Goal: Task Accomplishment & Management: Use online tool/utility

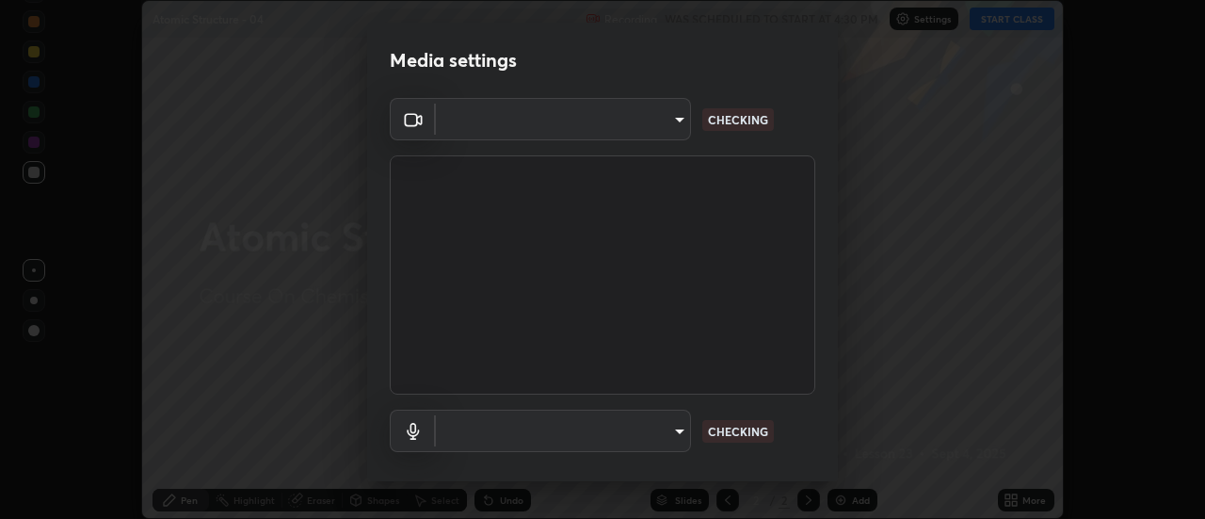
scroll to position [99, 0]
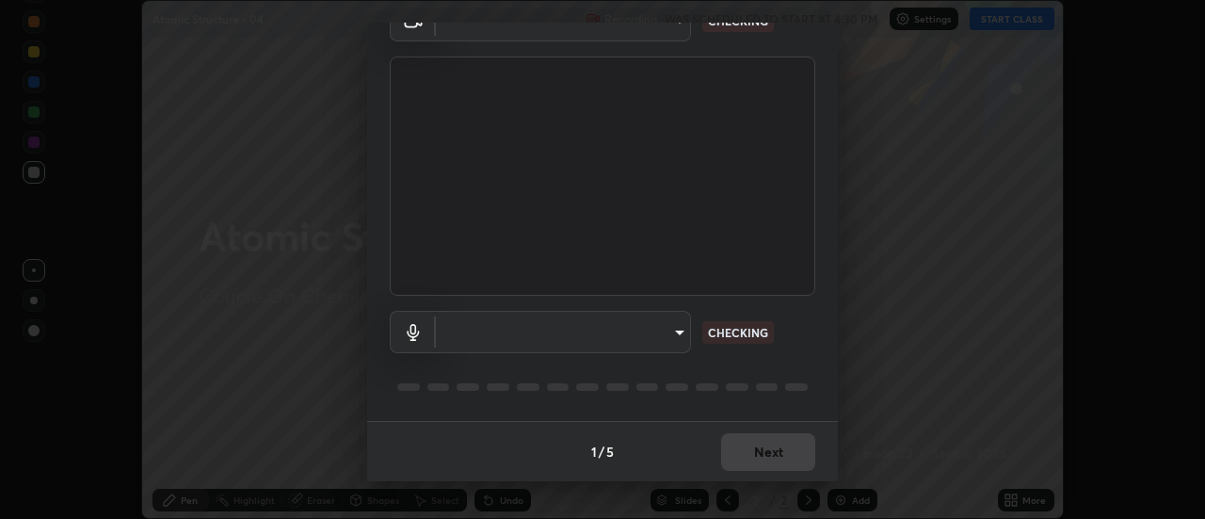
type input "985e4b1f72fc3b9494b48cef3b79fe3b682f9ae0bb15c20acfe574fe2aaad349"
type input "43e4aca742f9233188ca9c86760f2c266500901f205967e4990b21238306e05c"
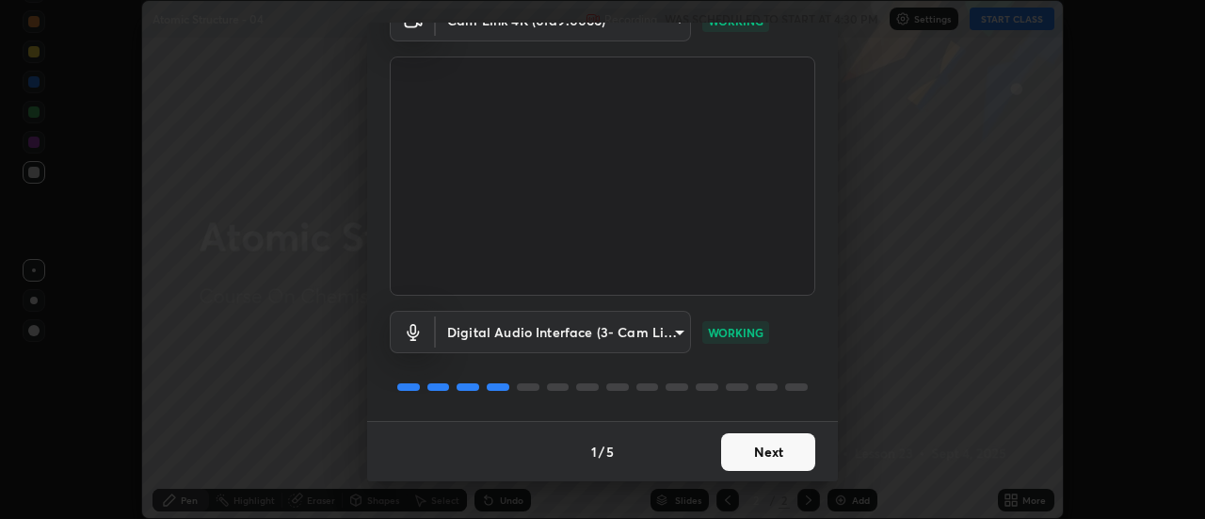
click at [750, 455] on button "Next" at bounding box center [768, 452] width 94 height 38
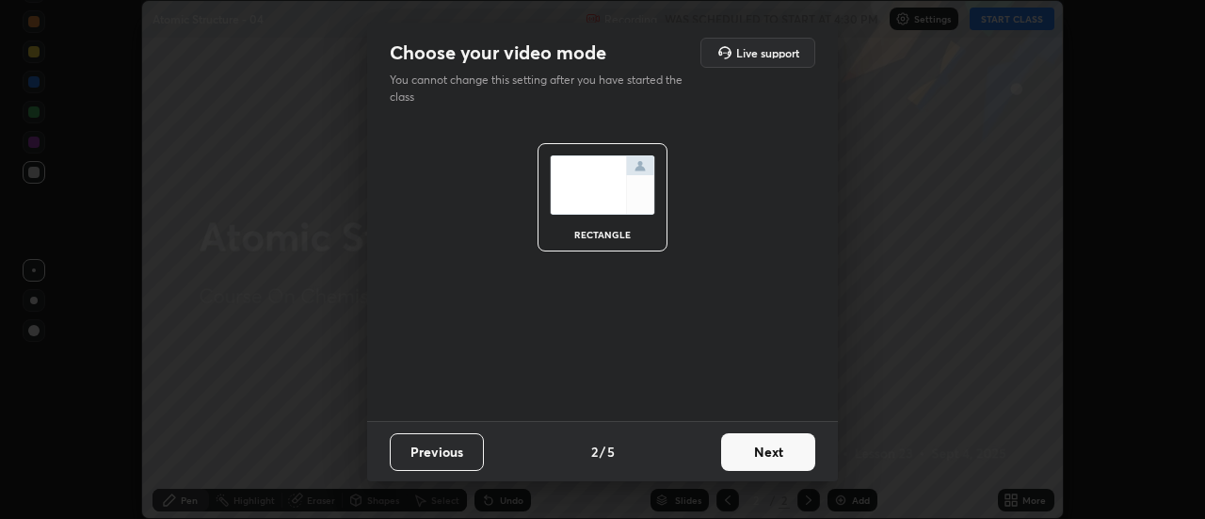
scroll to position [0, 0]
click at [751, 454] on button "Next" at bounding box center [768, 452] width 94 height 38
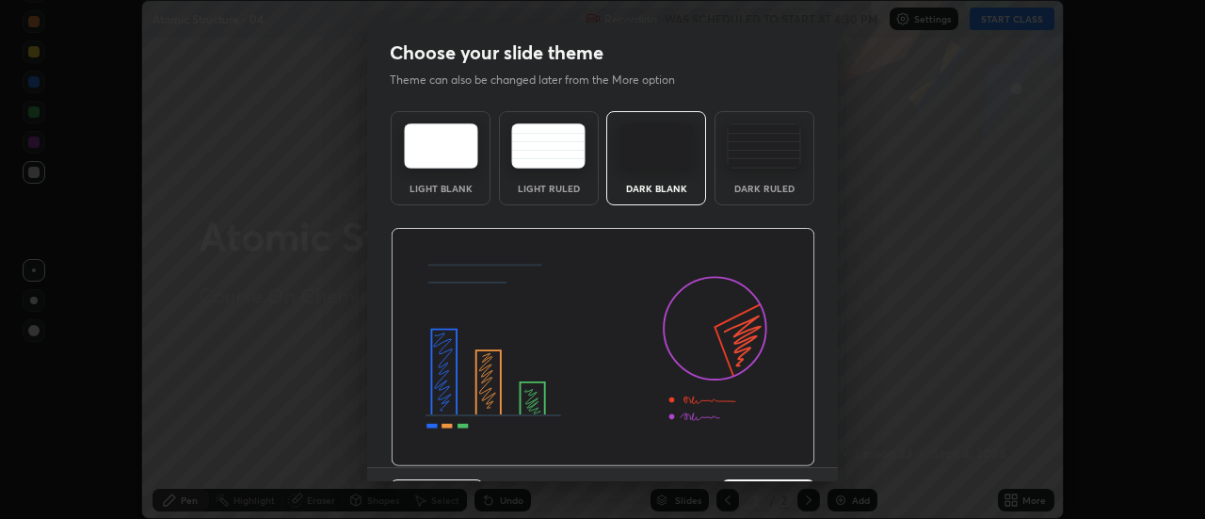
scroll to position [46, 0]
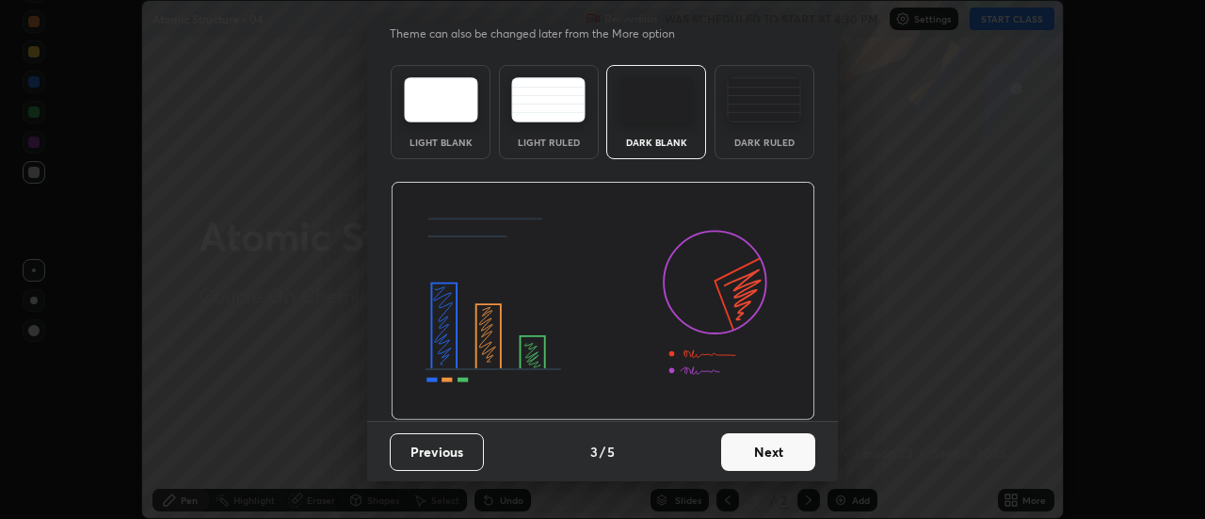
click at [757, 448] on button "Next" at bounding box center [768, 452] width 94 height 38
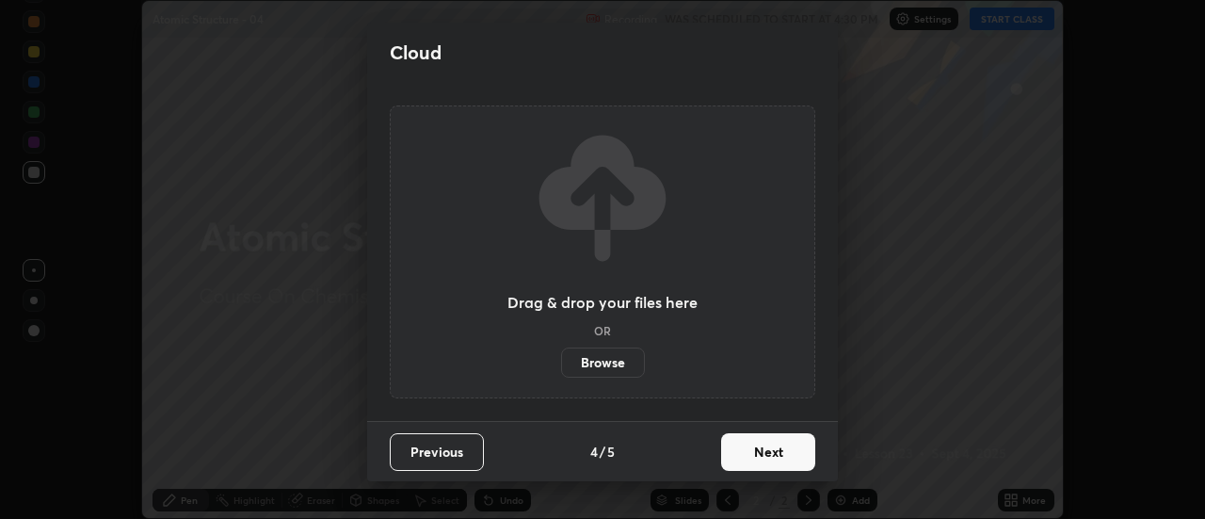
click at [761, 454] on button "Next" at bounding box center [768, 452] width 94 height 38
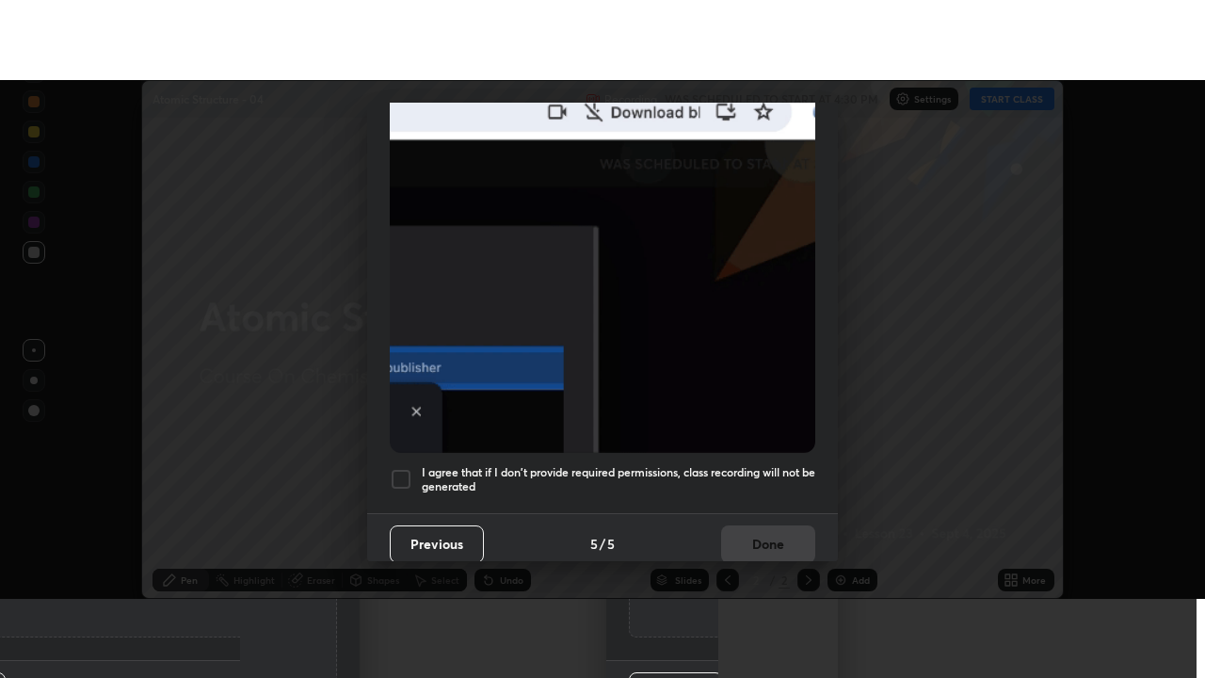
scroll to position [483, 0]
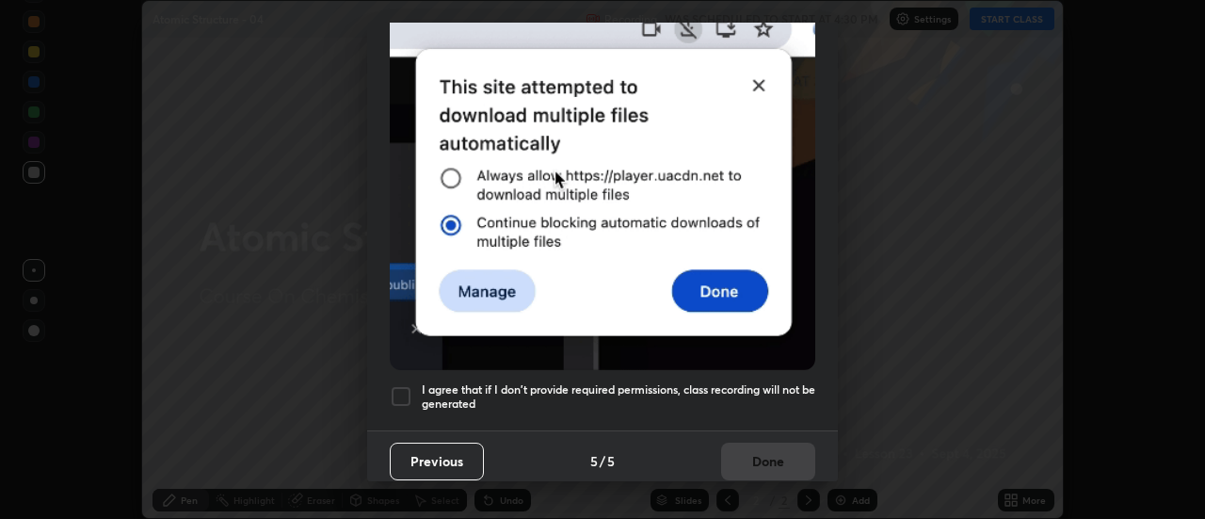
click at [745, 394] on h5 "I agree that if I don't provide required permissions, class recording will not …" at bounding box center [619, 396] width 394 height 29
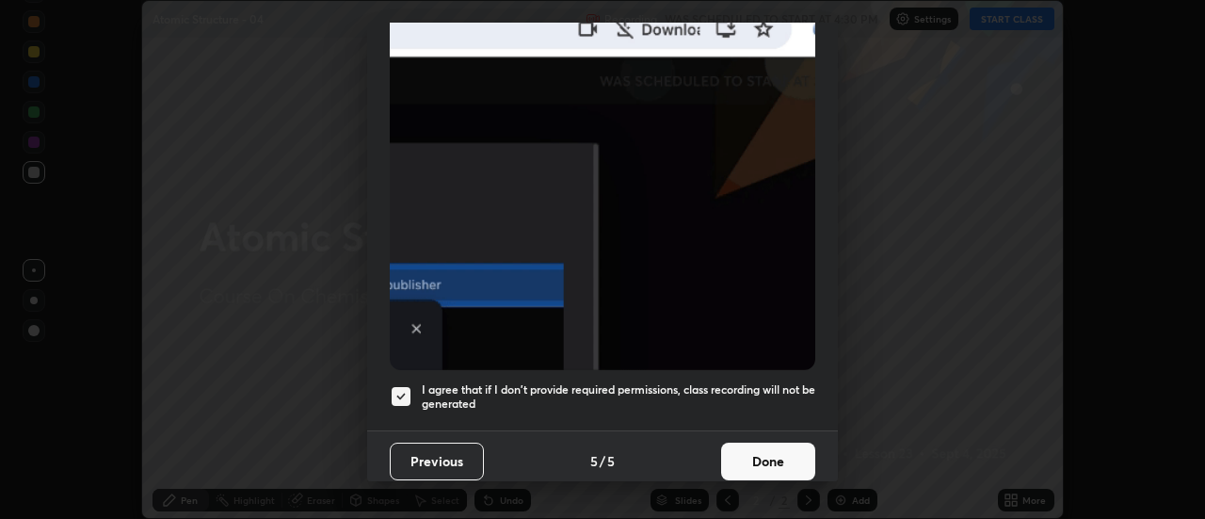
click at [756, 443] on button "Done" at bounding box center [768, 462] width 94 height 38
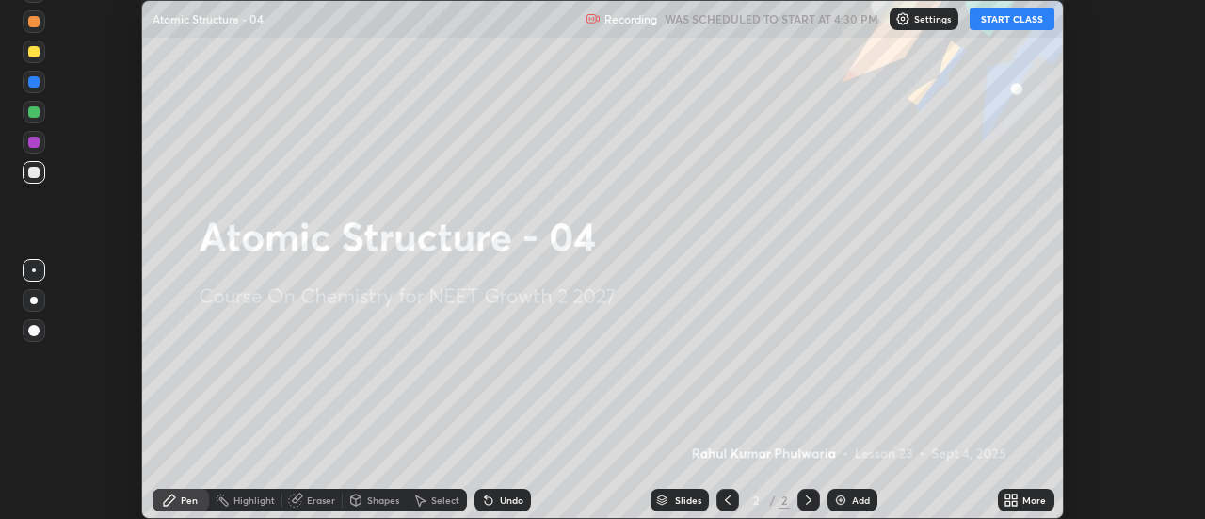
click at [1017, 498] on icon at bounding box center [1015, 496] width 5 height 5
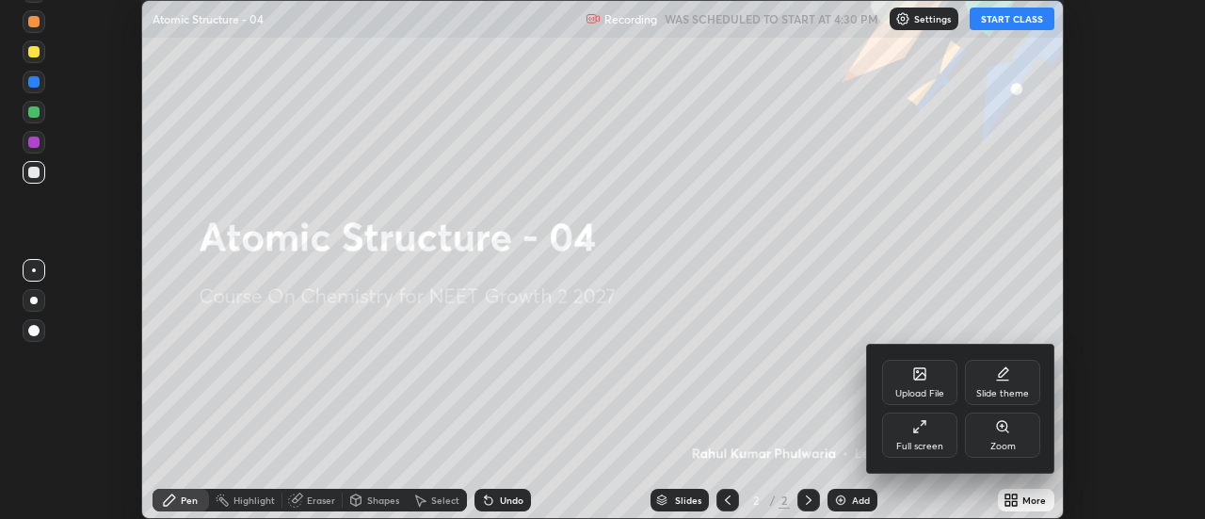
click at [934, 449] on div "Full screen" at bounding box center [919, 446] width 47 height 9
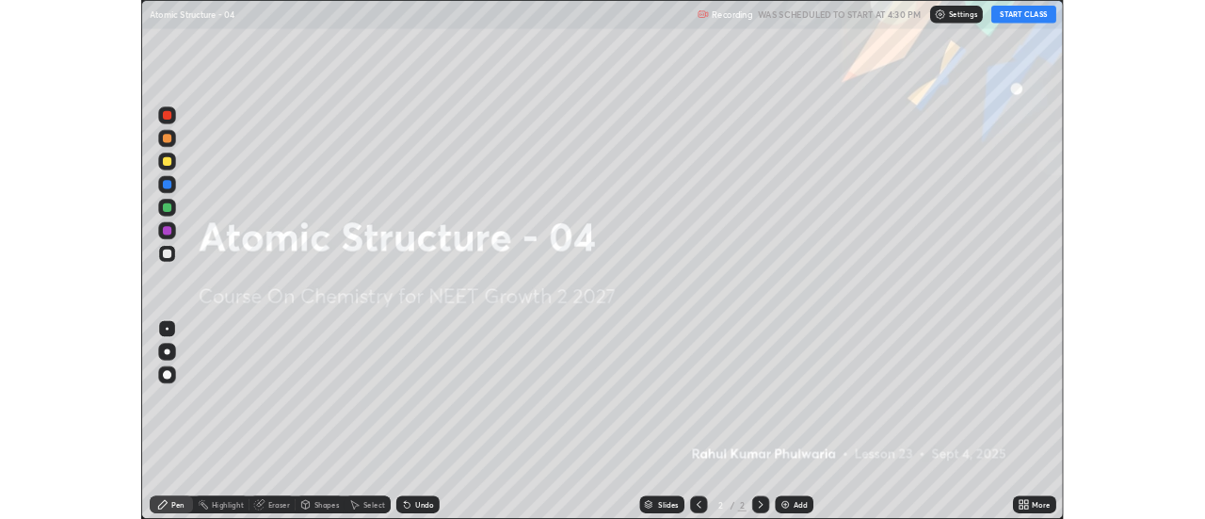
scroll to position [678, 1205]
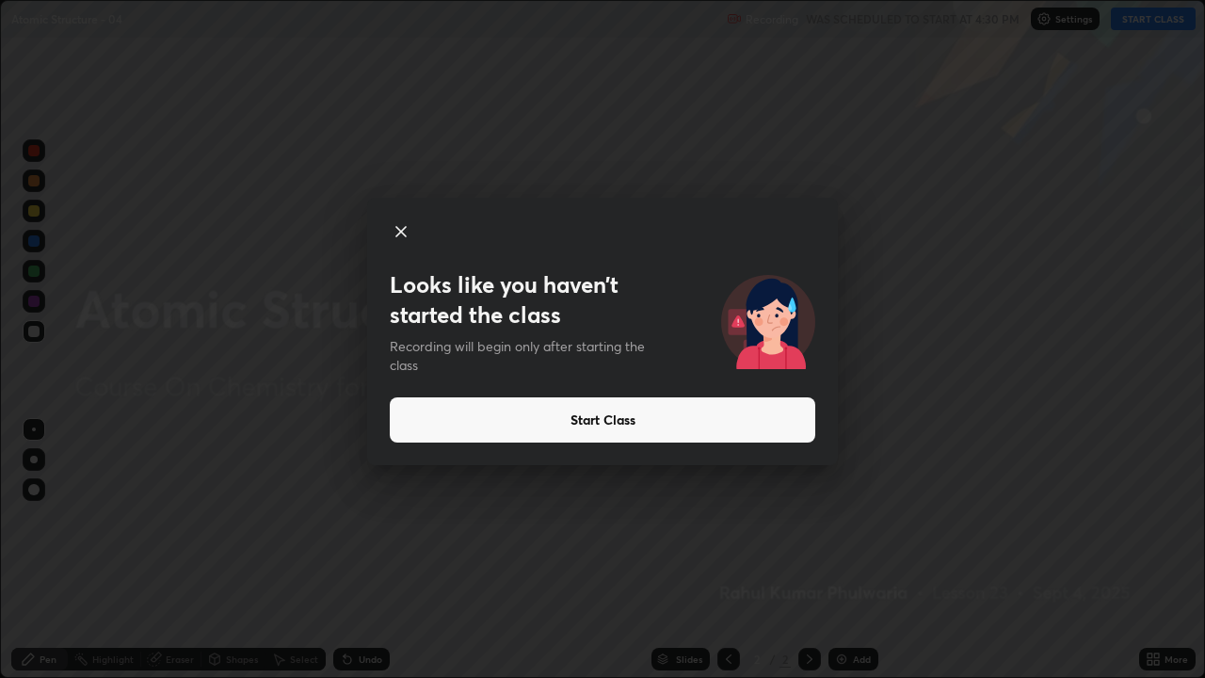
click at [785, 420] on button "Start Class" at bounding box center [603, 419] width 426 height 45
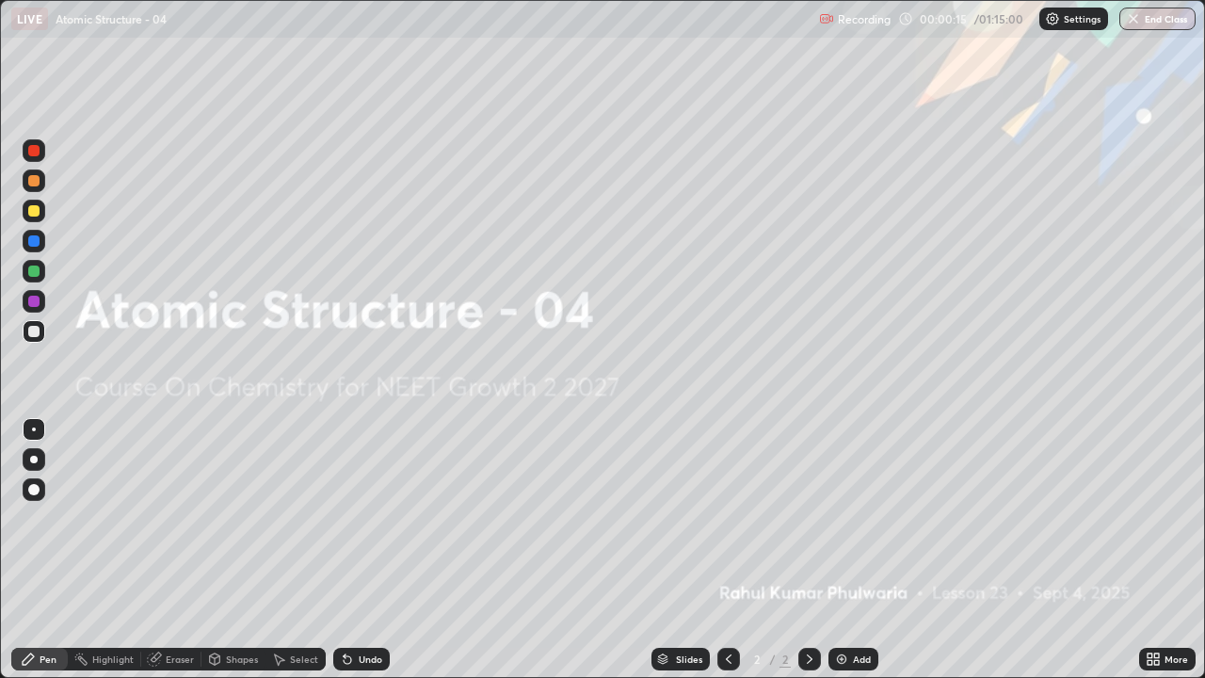
click at [835, 518] on img at bounding box center [841, 659] width 15 height 15
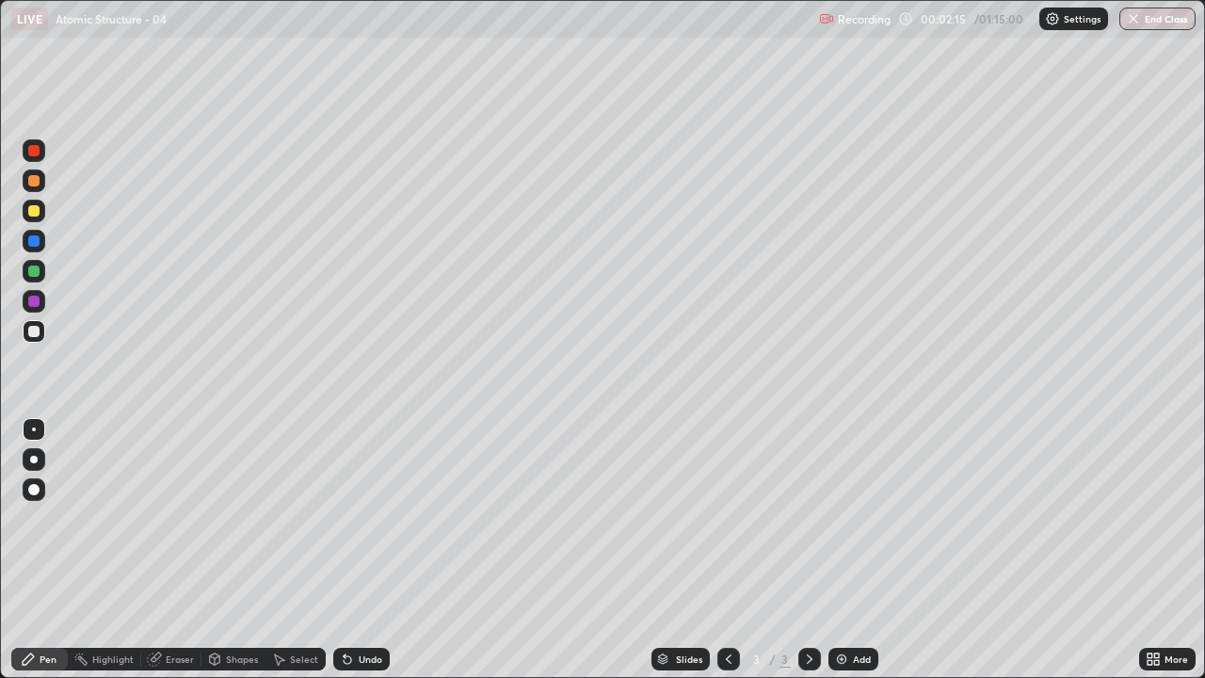
click at [184, 518] on div "Eraser" at bounding box center [180, 658] width 28 height 9
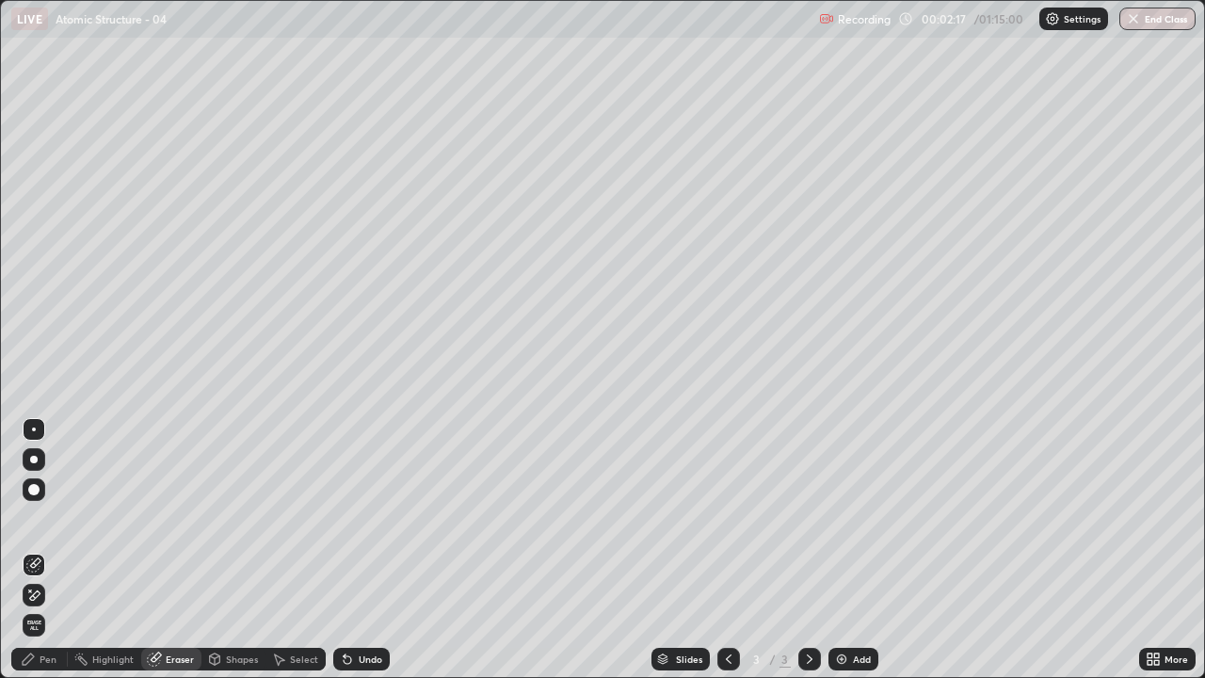
click at [51, 518] on div "Pen" at bounding box center [48, 658] width 17 height 9
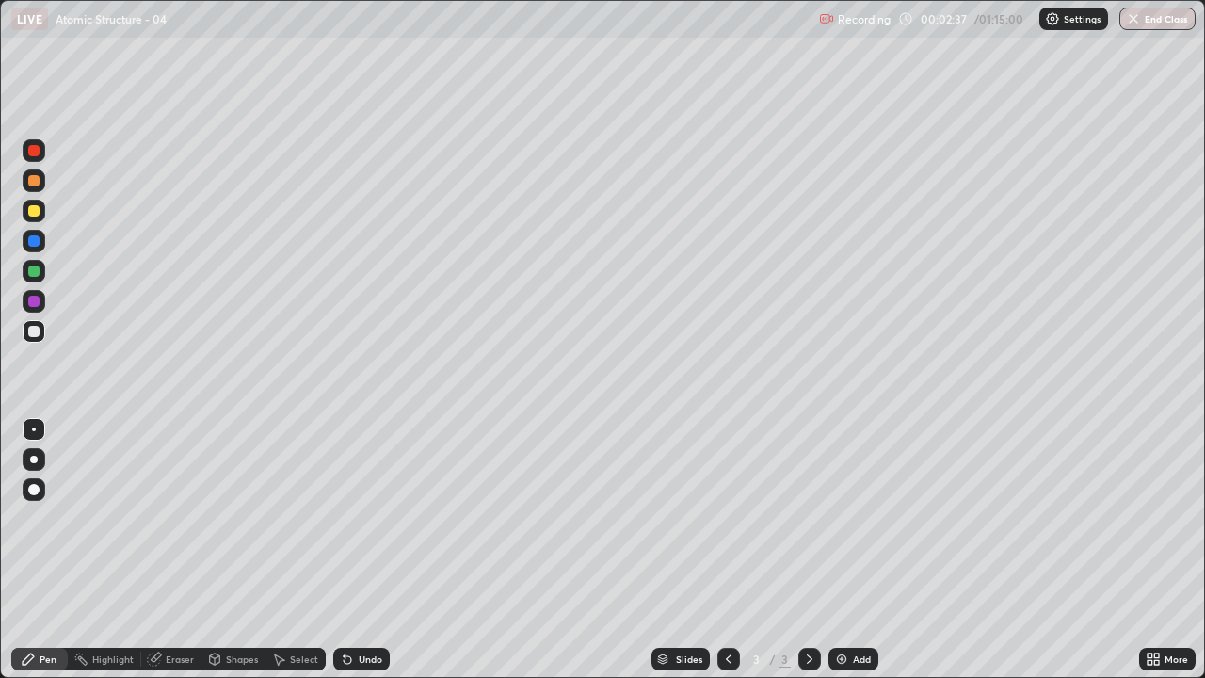
click at [164, 518] on div "Eraser" at bounding box center [171, 659] width 60 height 23
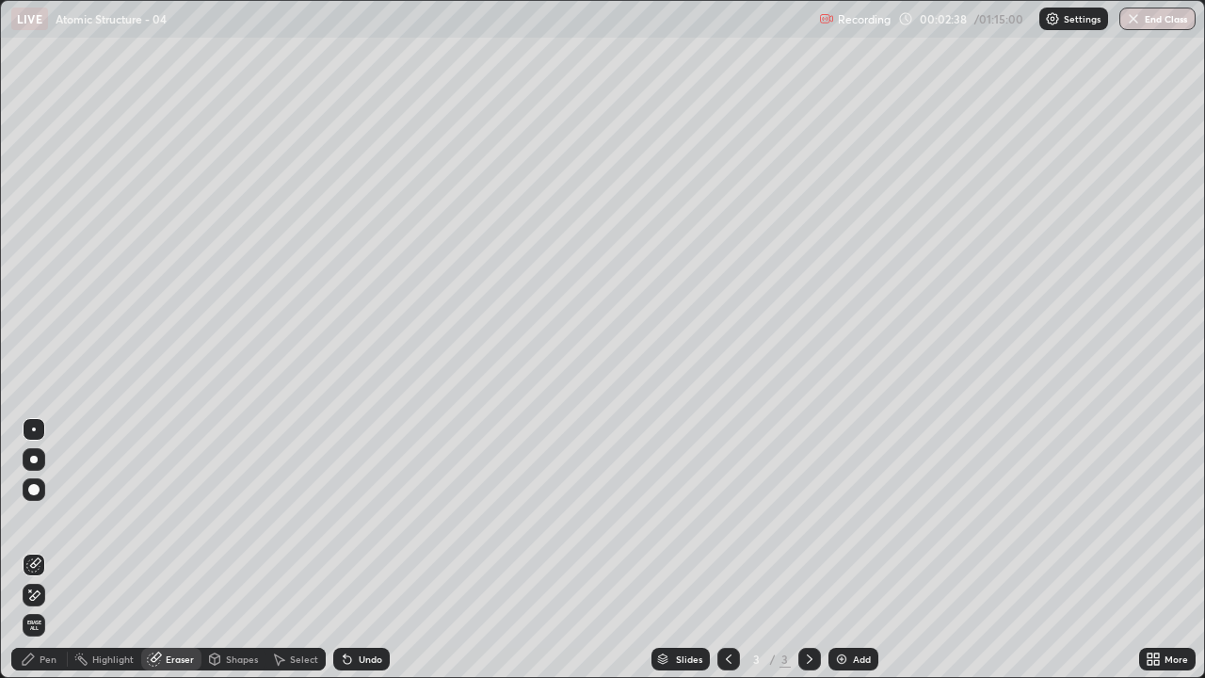
click at [55, 518] on div "Pen" at bounding box center [48, 658] width 17 height 9
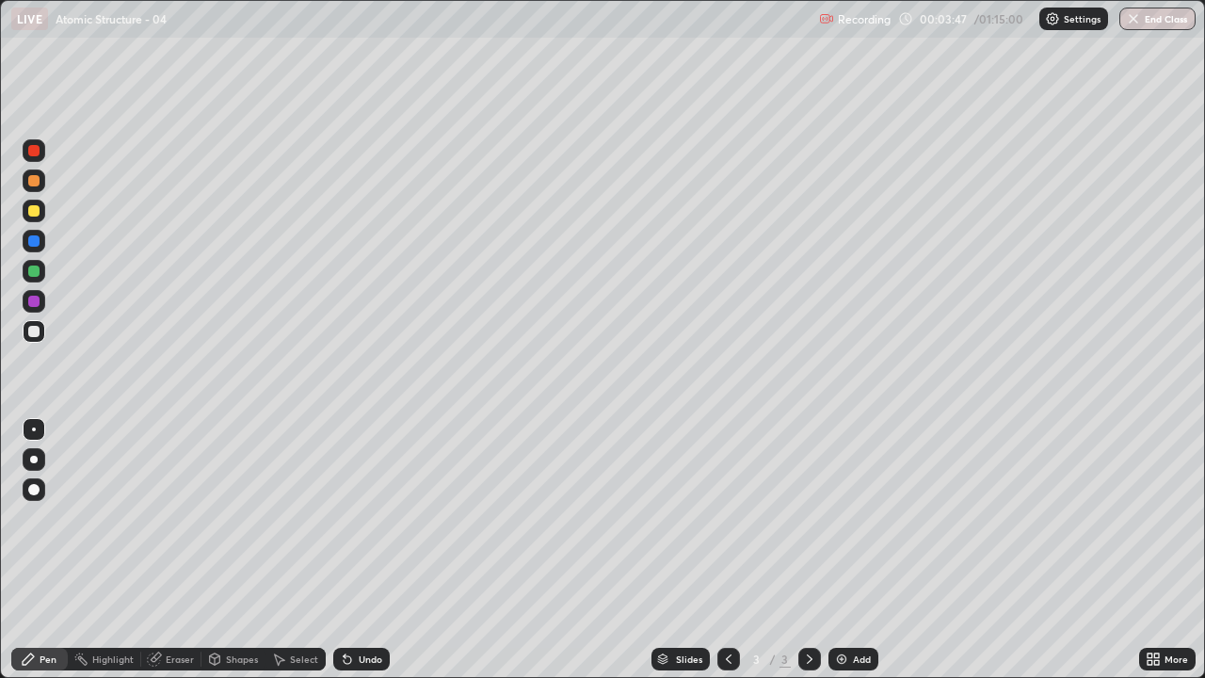
click at [180, 518] on div "Eraser" at bounding box center [180, 658] width 28 height 9
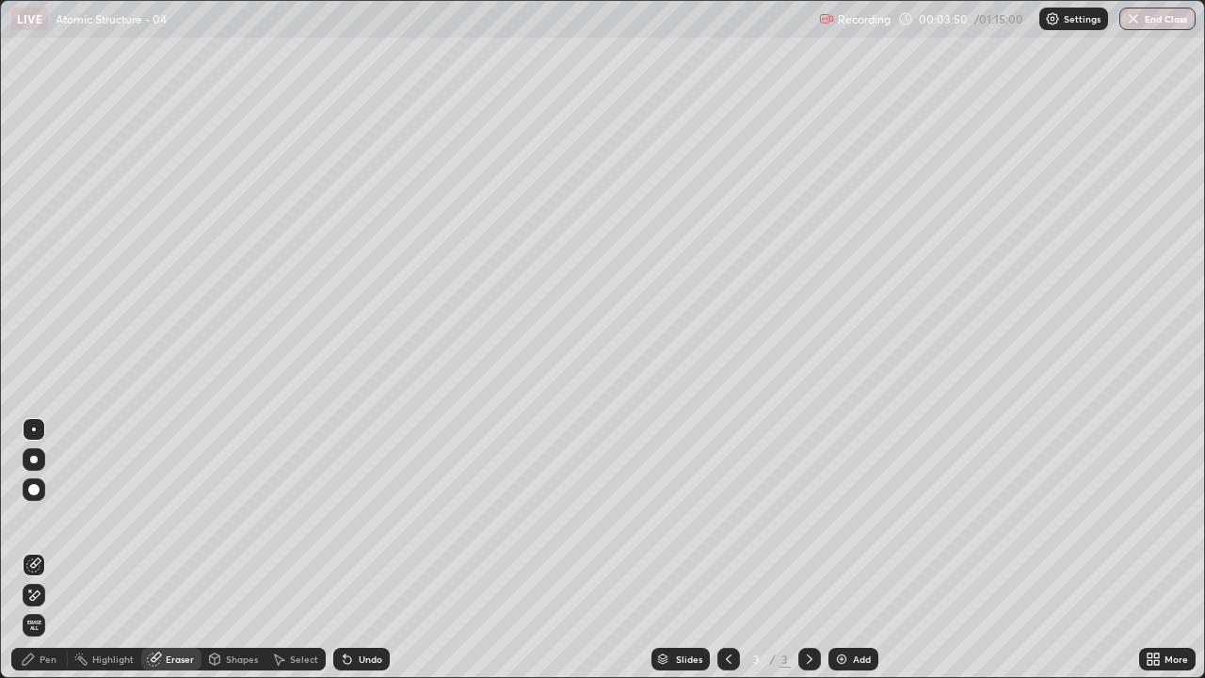
click at [56, 518] on div "Pen" at bounding box center [48, 658] width 17 height 9
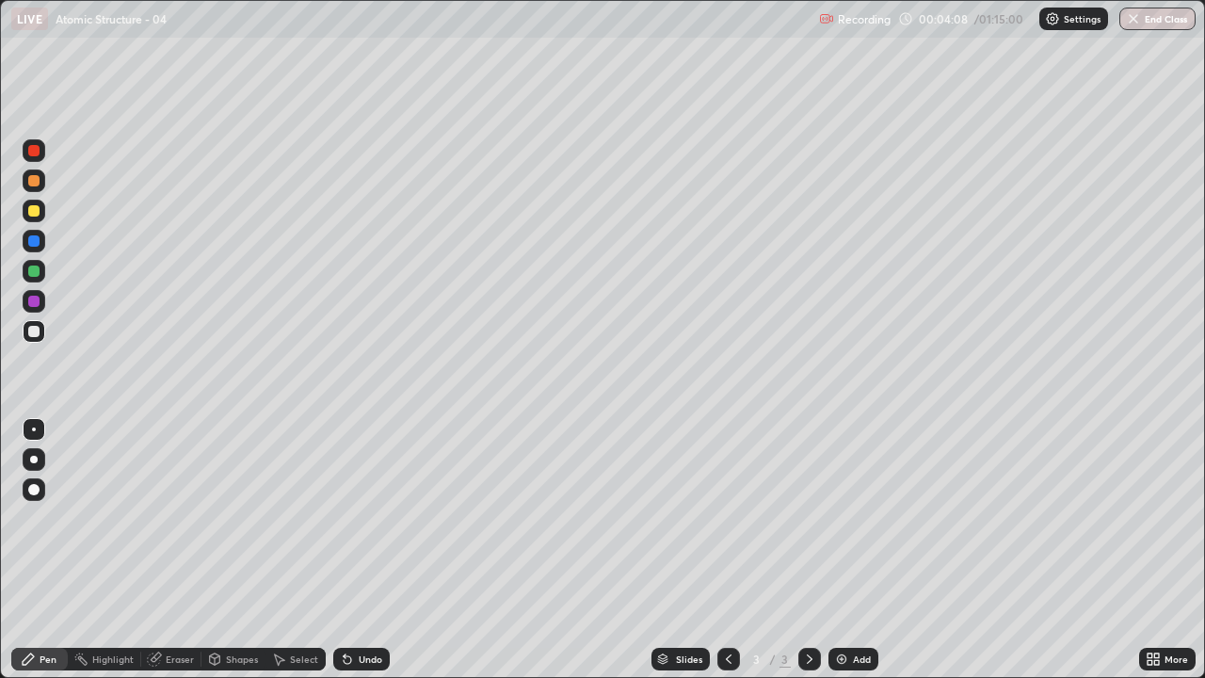
click at [175, 518] on div "Eraser" at bounding box center [180, 658] width 28 height 9
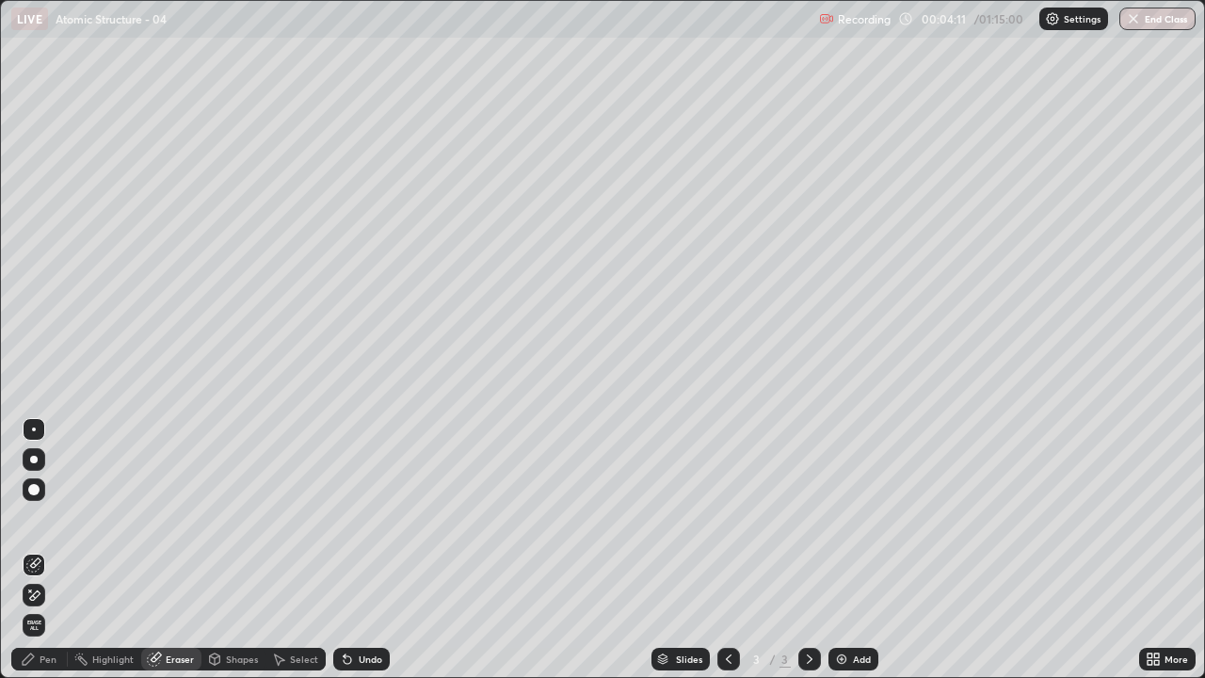
click at [45, 518] on div "Pen" at bounding box center [48, 658] width 17 height 9
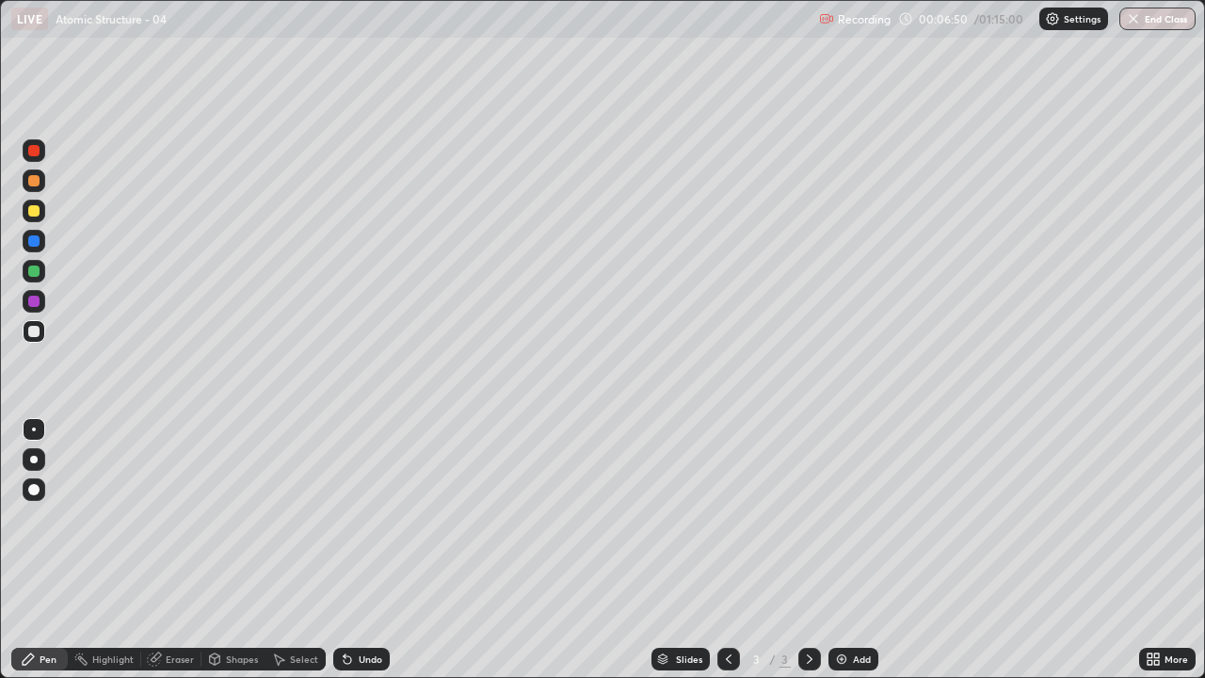
click at [843, 518] on img at bounding box center [841, 659] width 15 height 15
click at [169, 518] on div "Eraser" at bounding box center [180, 658] width 28 height 9
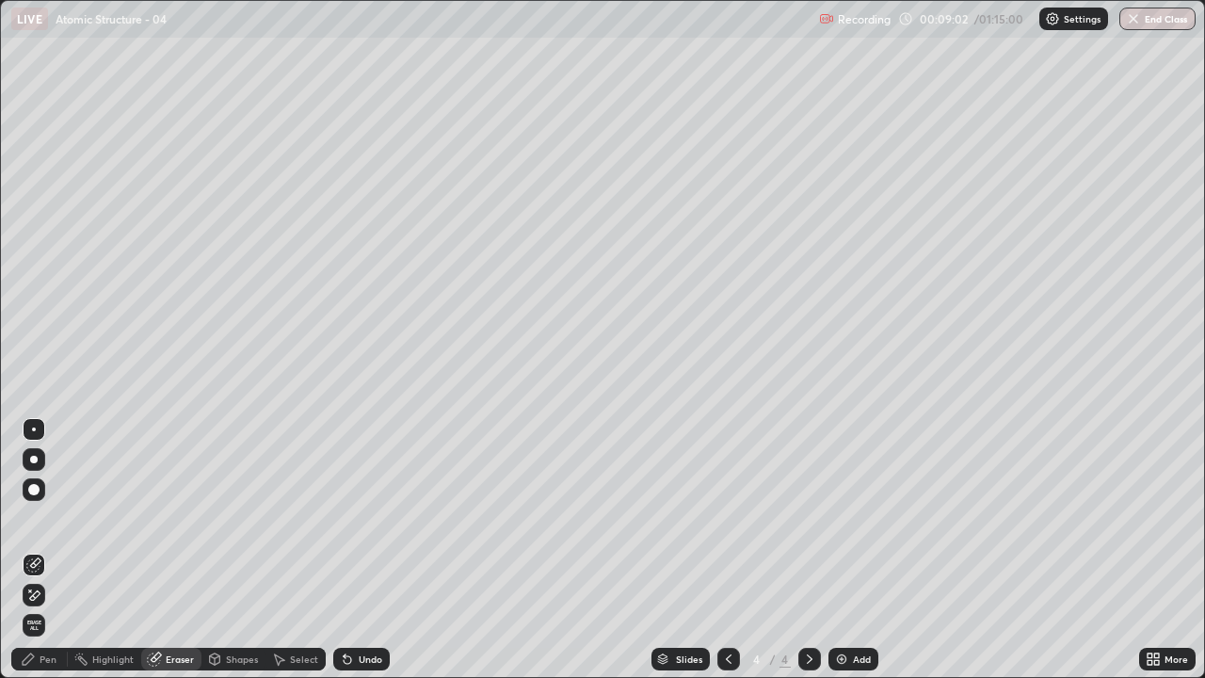
click at [47, 518] on div "Pen" at bounding box center [48, 658] width 17 height 9
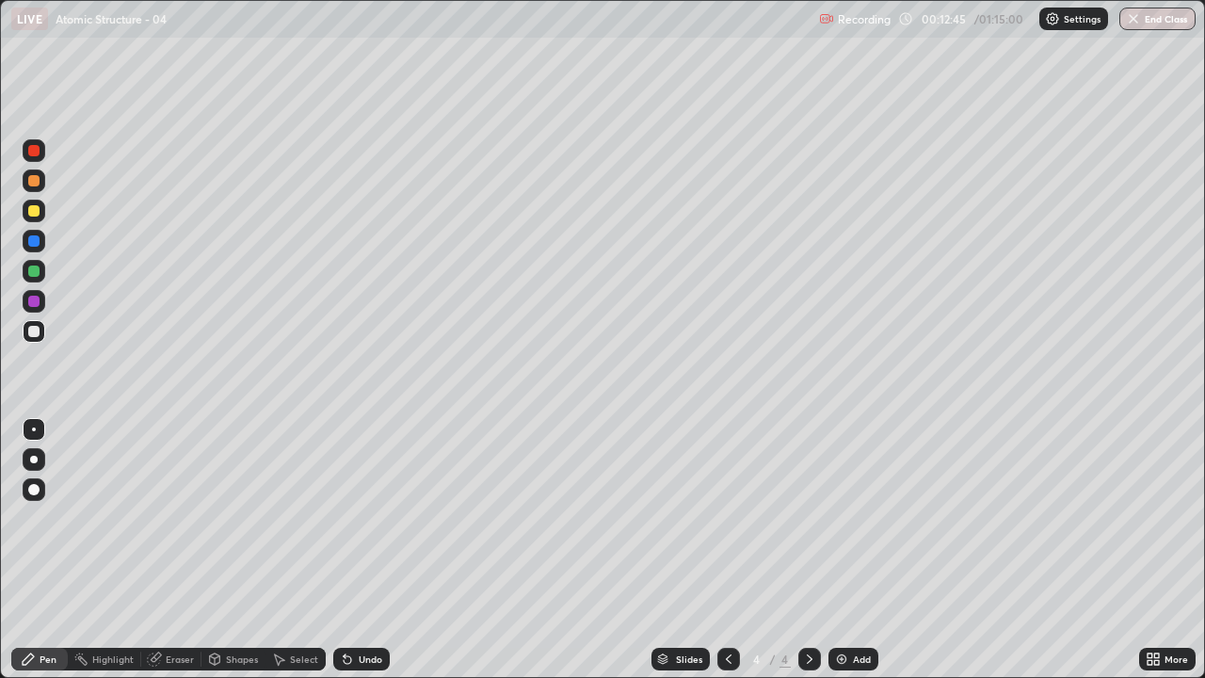
click at [175, 518] on div "Eraser" at bounding box center [180, 658] width 28 height 9
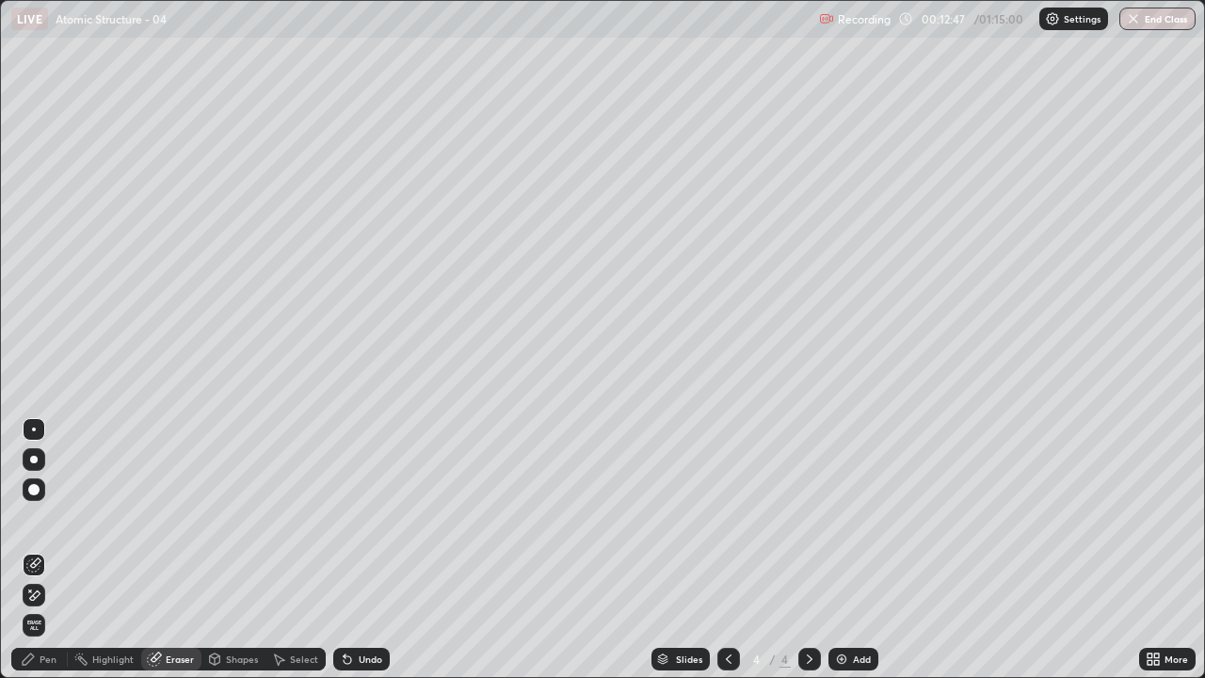
click at [49, 518] on div "Pen" at bounding box center [39, 659] width 56 height 23
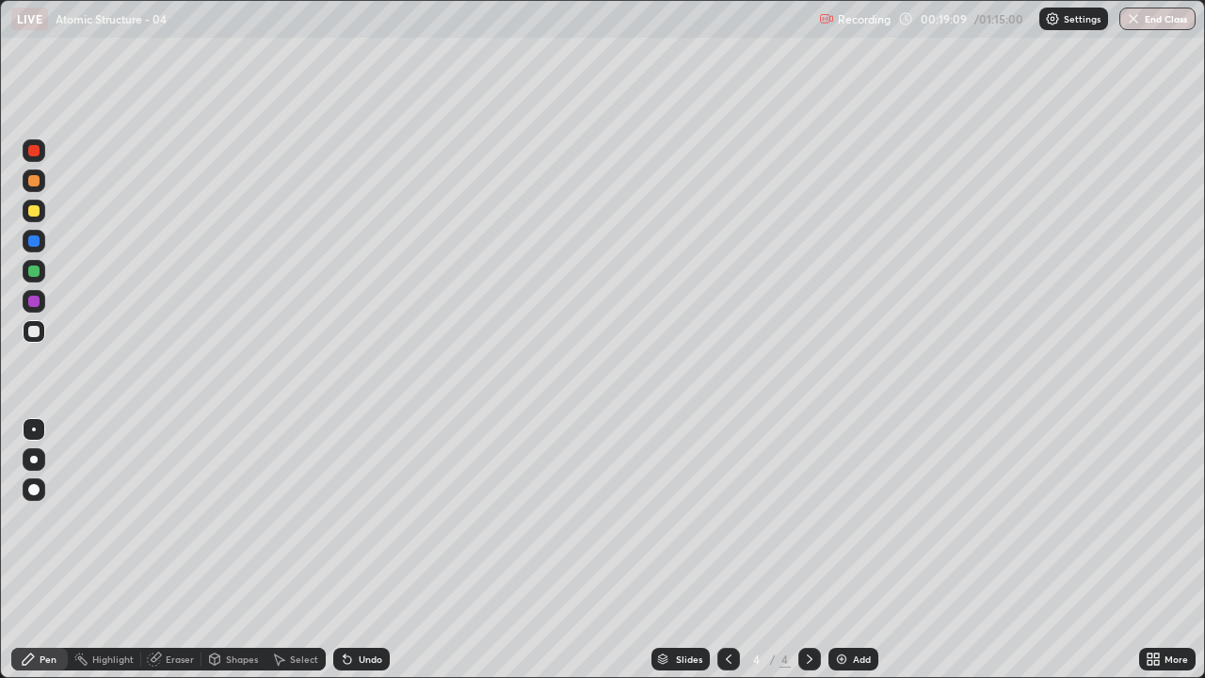
click at [837, 518] on img at bounding box center [841, 659] width 15 height 15
click at [844, 518] on img at bounding box center [841, 659] width 15 height 15
click at [35, 276] on div at bounding box center [33, 271] width 11 height 11
click at [166, 518] on div "Eraser" at bounding box center [180, 658] width 28 height 9
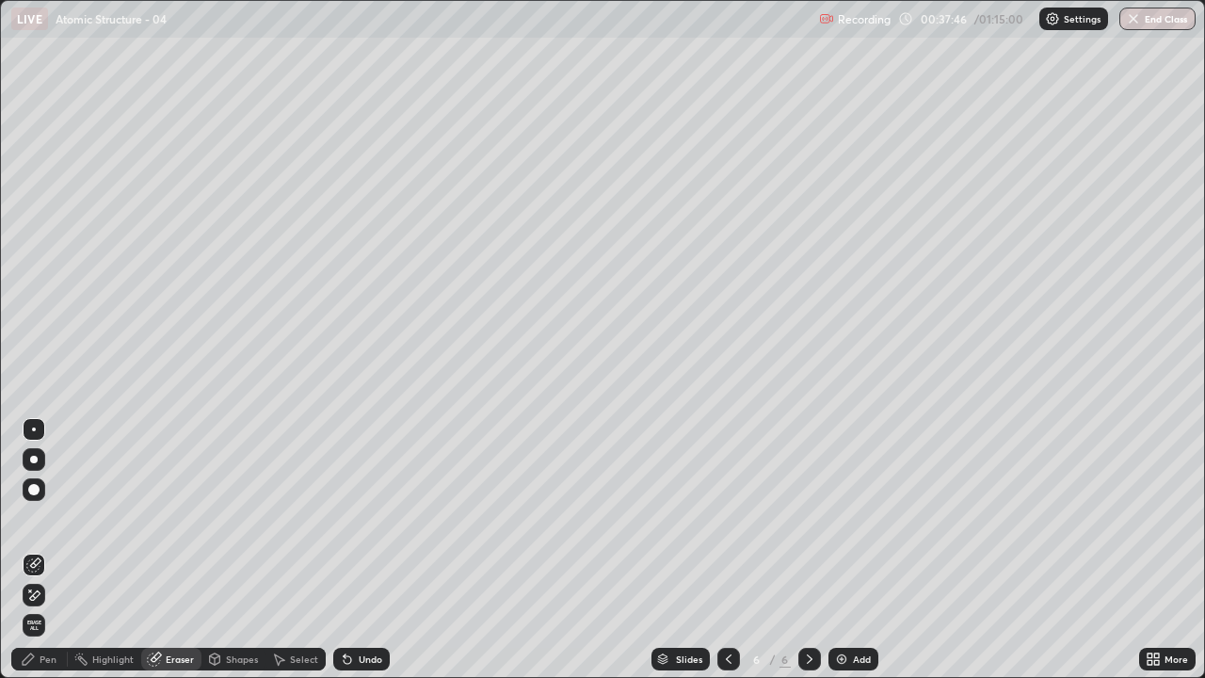
click at [43, 518] on div "Pen" at bounding box center [48, 658] width 17 height 9
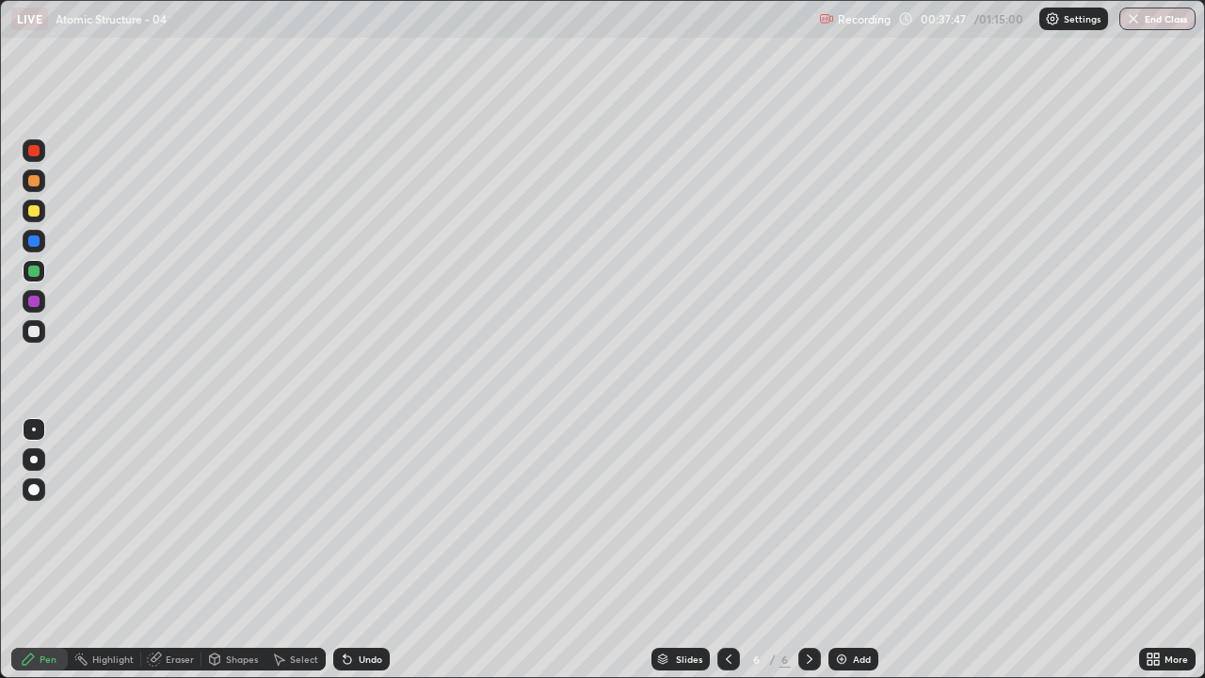
click at [34, 332] on div at bounding box center [33, 331] width 11 height 11
click at [32, 331] on div at bounding box center [33, 331] width 11 height 11
click at [834, 518] on img at bounding box center [841, 659] width 15 height 15
click at [176, 518] on div "Eraser" at bounding box center [180, 658] width 28 height 9
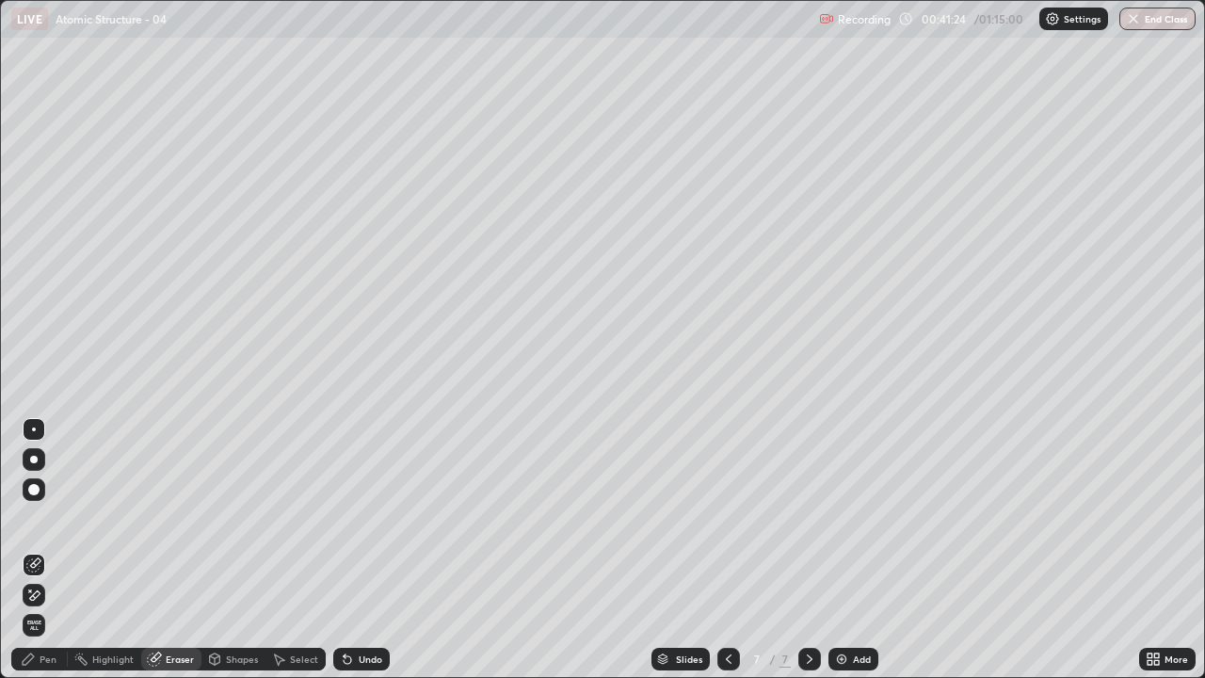
click at [49, 518] on div "Pen" at bounding box center [48, 658] width 17 height 9
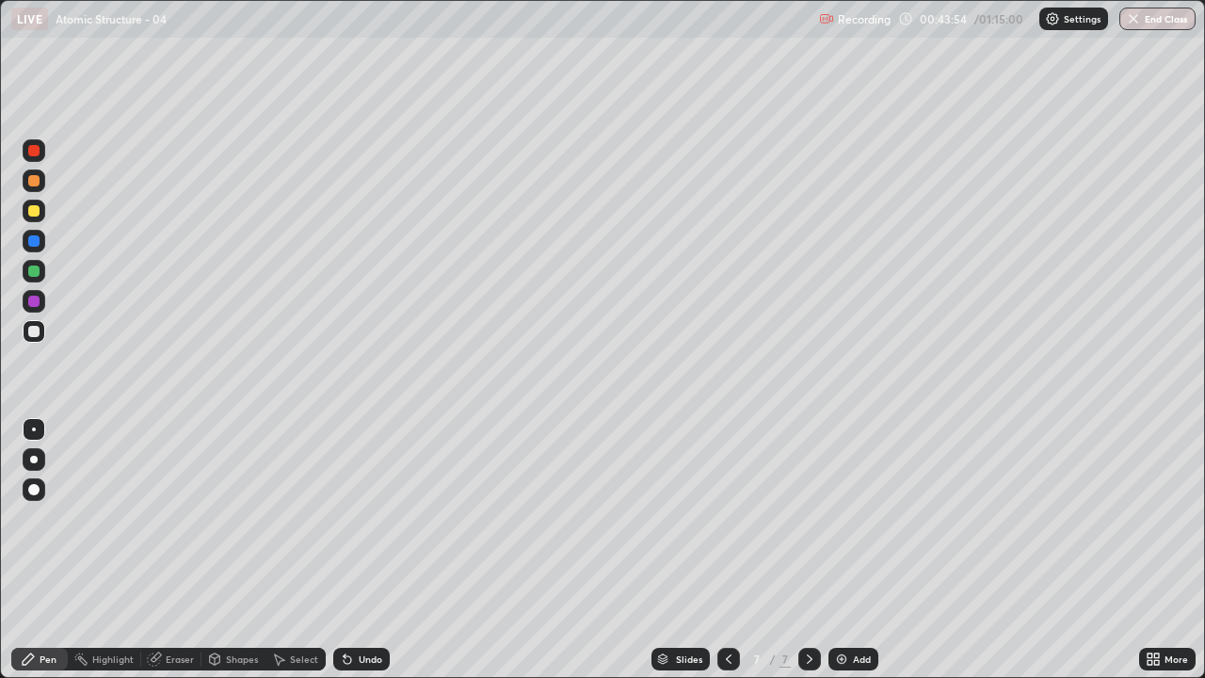
click at [168, 518] on div "Eraser" at bounding box center [171, 659] width 60 height 23
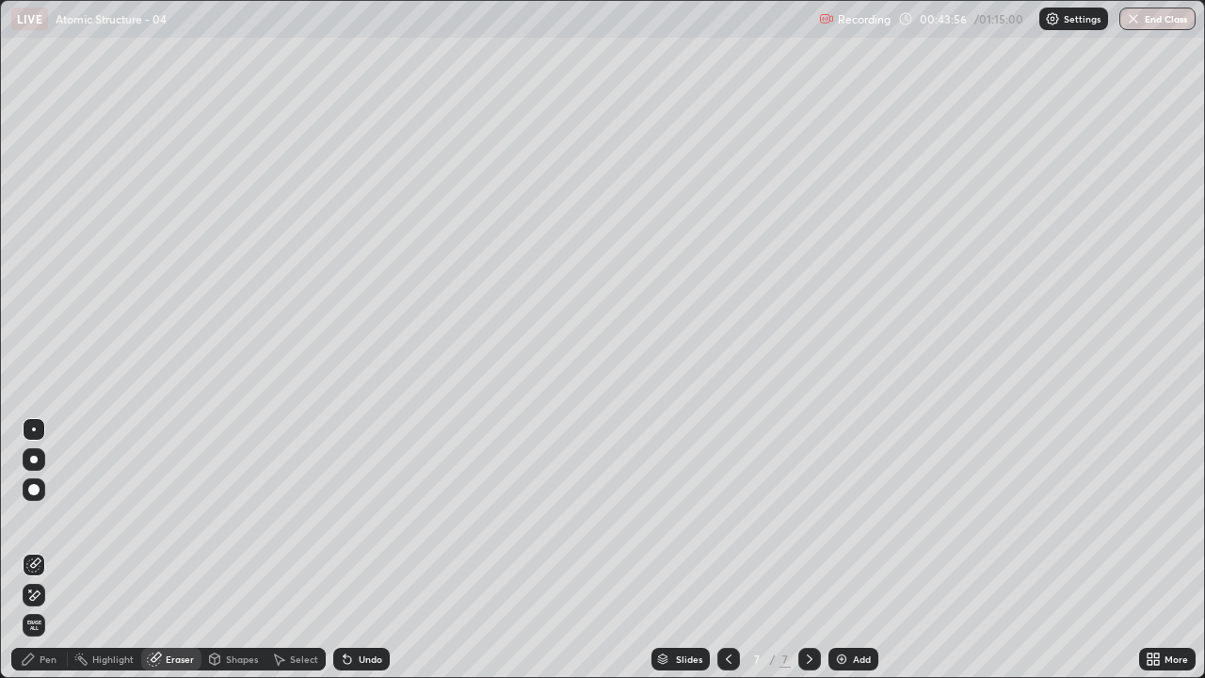
click at [46, 518] on div "Pen" at bounding box center [48, 658] width 17 height 9
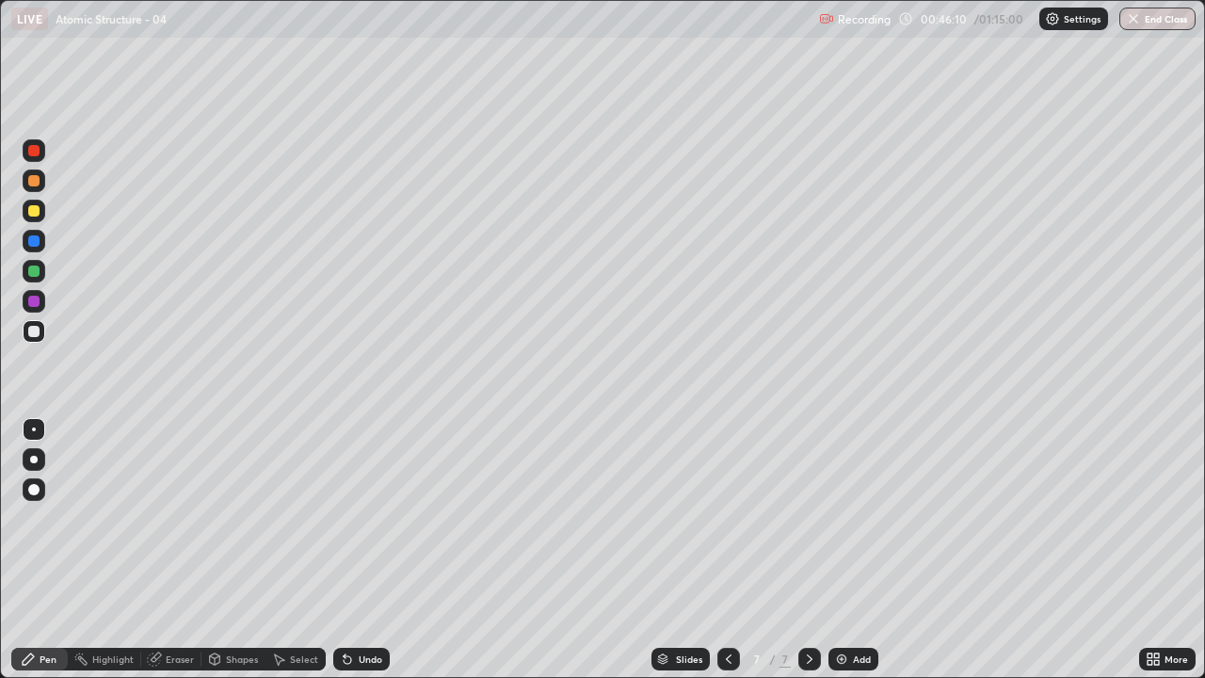
click at [837, 518] on img at bounding box center [841, 659] width 15 height 15
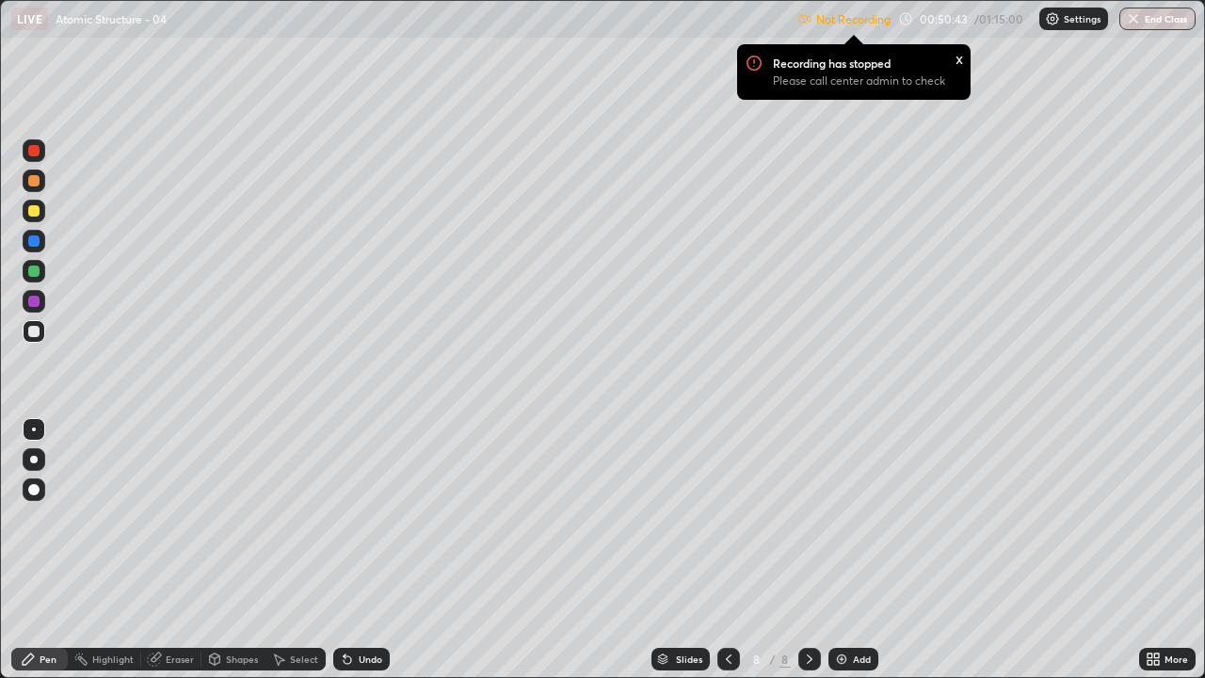
click at [1047, 23] on img at bounding box center [1052, 18] width 15 height 15
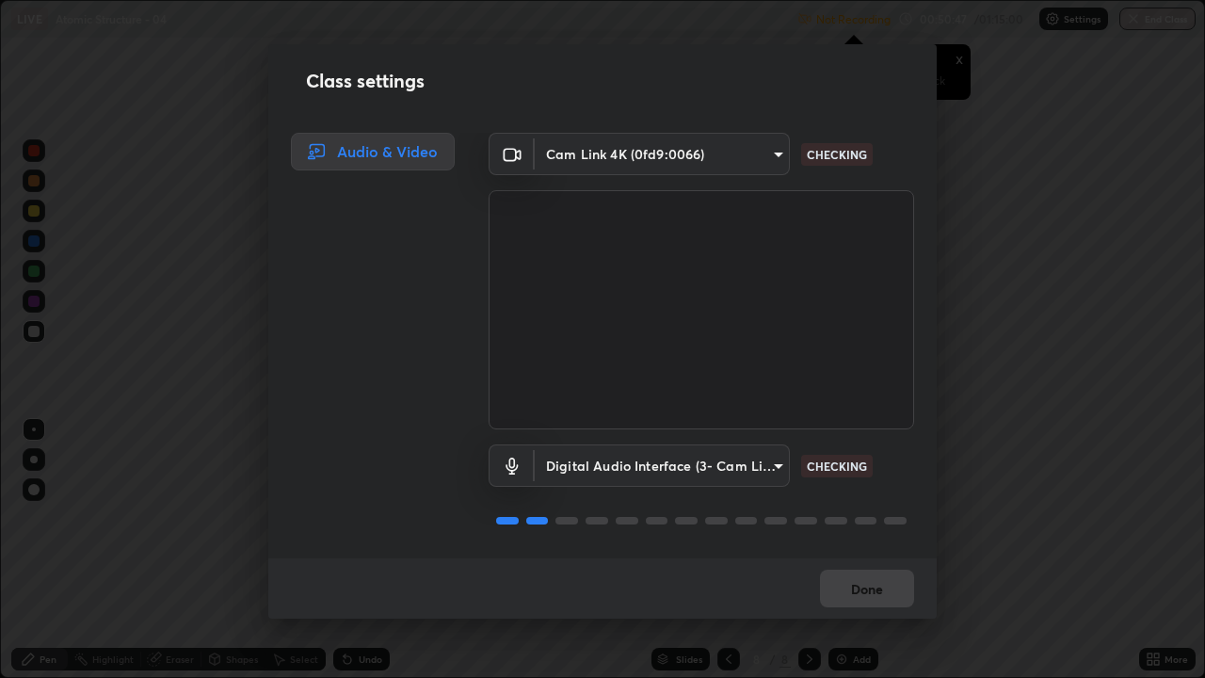
click at [870, 518] on div "Done" at bounding box center [602, 588] width 669 height 60
click at [864, 518] on div "Done" at bounding box center [602, 588] width 669 height 60
click at [865, 518] on div "Done" at bounding box center [602, 588] width 669 height 60
click at [865, 518] on button "Done" at bounding box center [867, 589] width 94 height 38
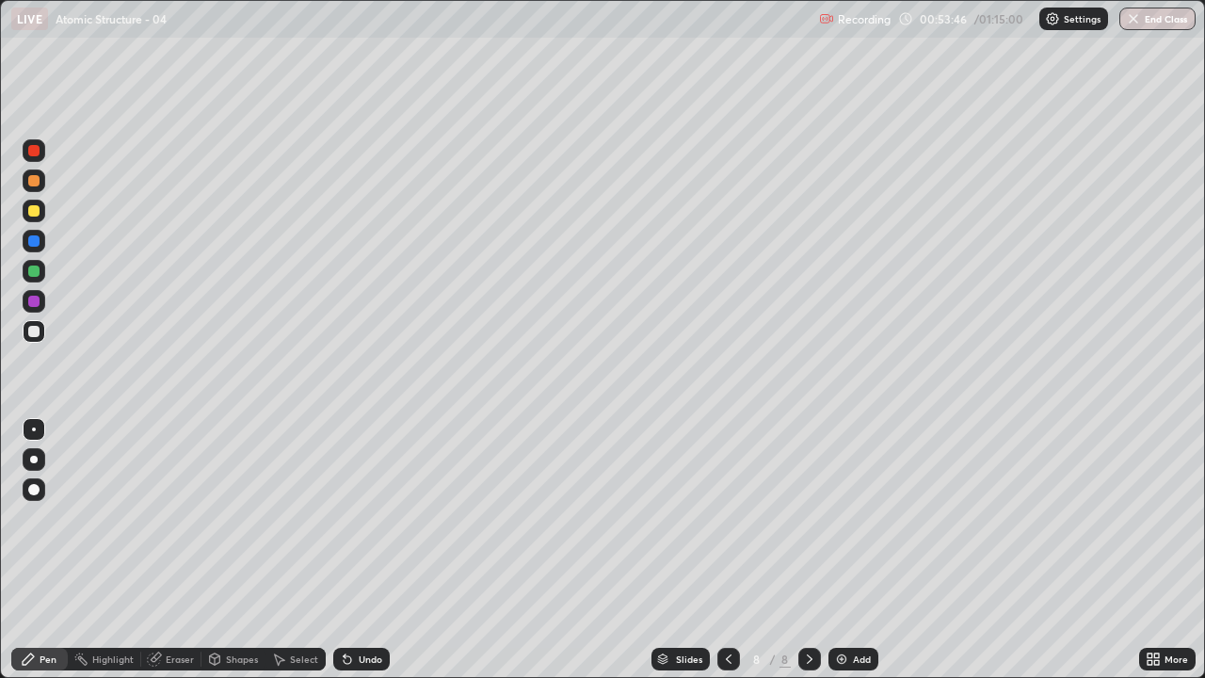
click at [839, 518] on img at bounding box center [841, 659] width 15 height 15
click at [164, 518] on div "Eraser" at bounding box center [171, 659] width 60 height 23
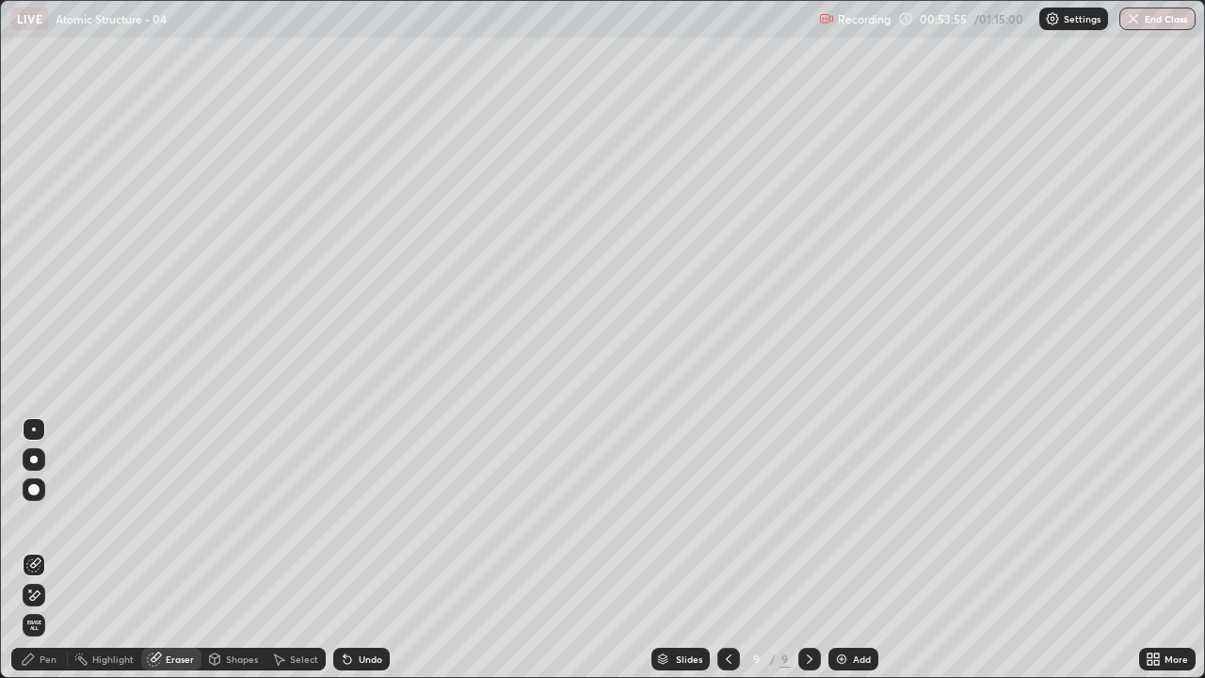
click at [49, 518] on div "Pen" at bounding box center [39, 659] width 56 height 23
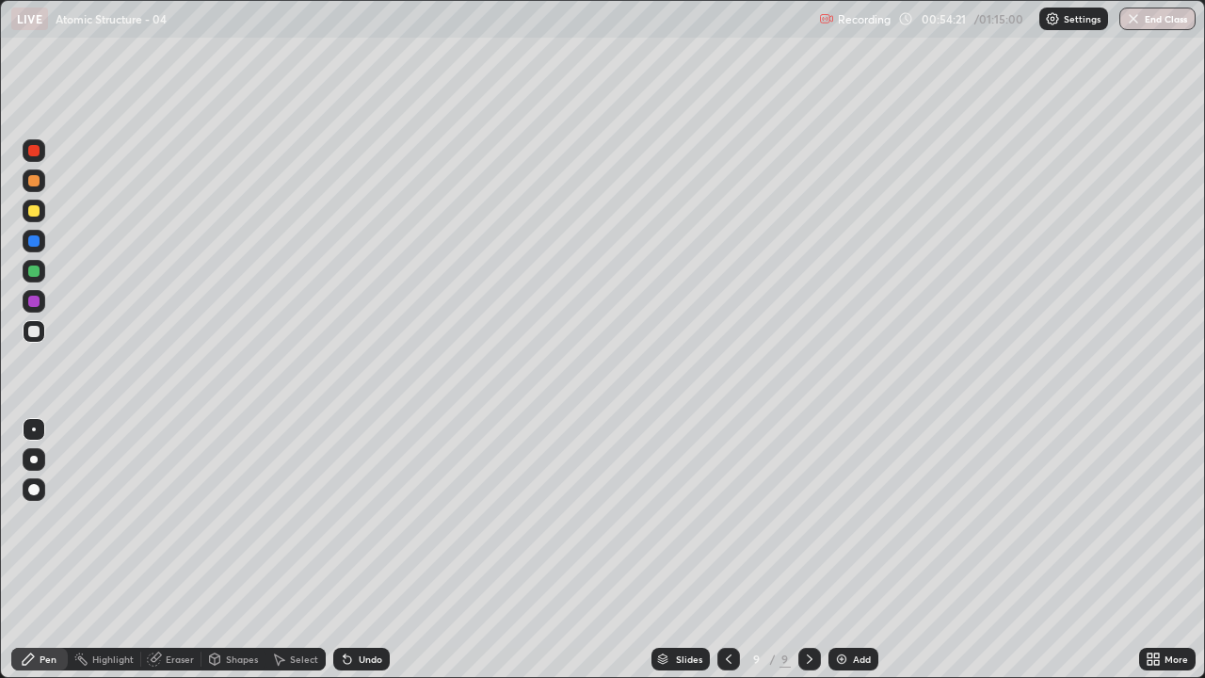
click at [174, 518] on div "Eraser" at bounding box center [180, 658] width 28 height 9
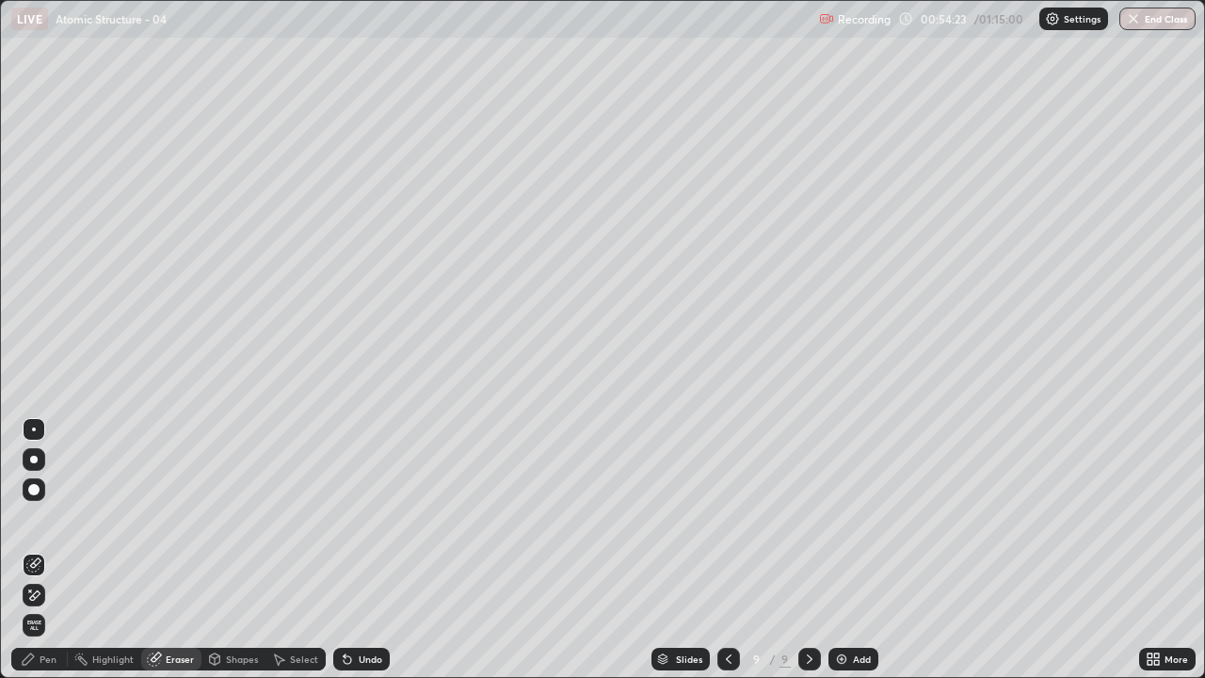
click at [50, 518] on div "Pen" at bounding box center [48, 658] width 17 height 9
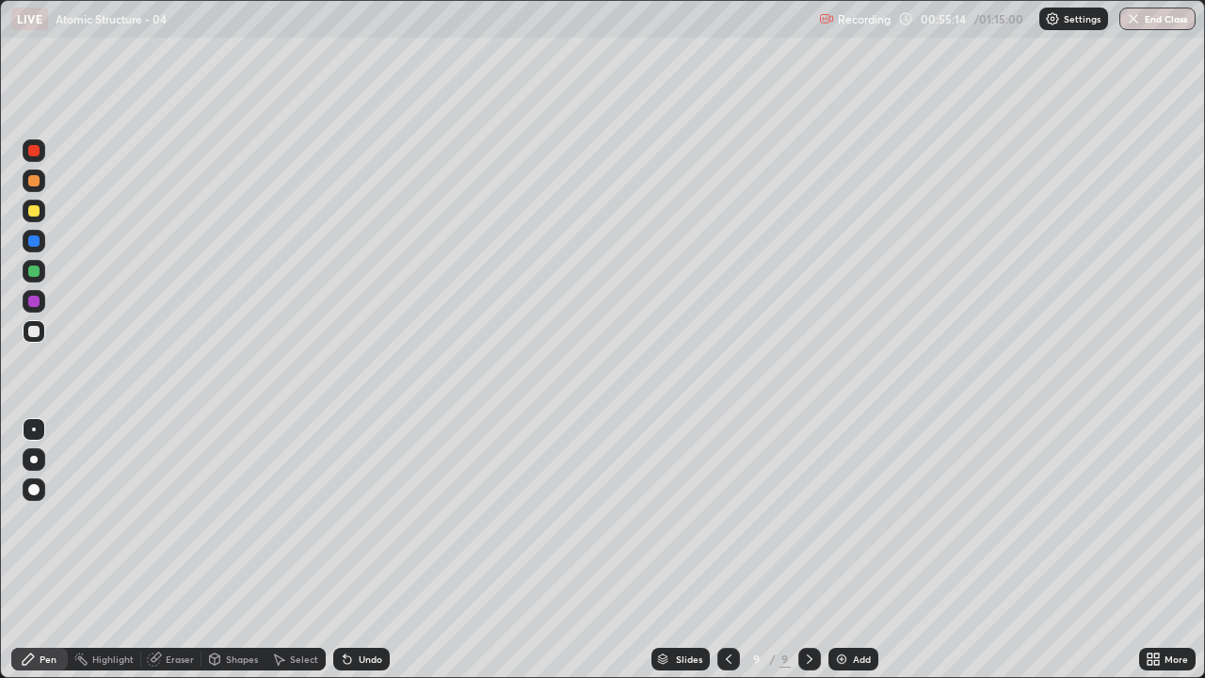
click at [178, 518] on div "Eraser" at bounding box center [180, 658] width 28 height 9
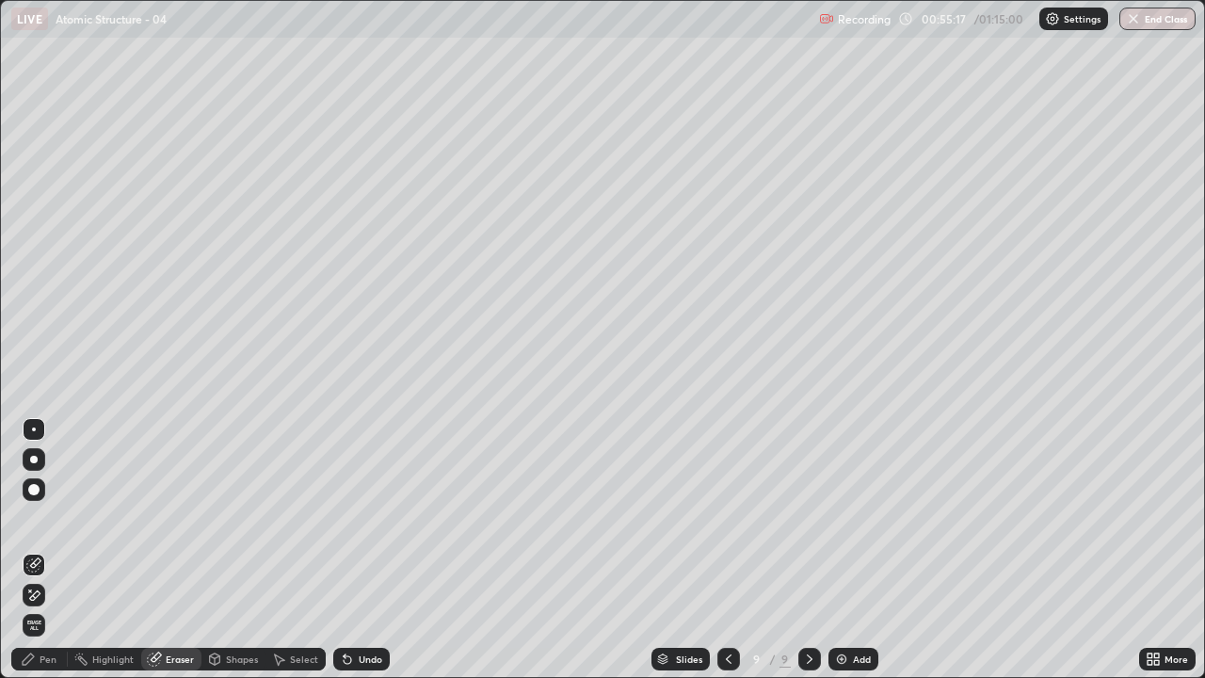
click at [56, 518] on div "Pen" at bounding box center [48, 658] width 17 height 9
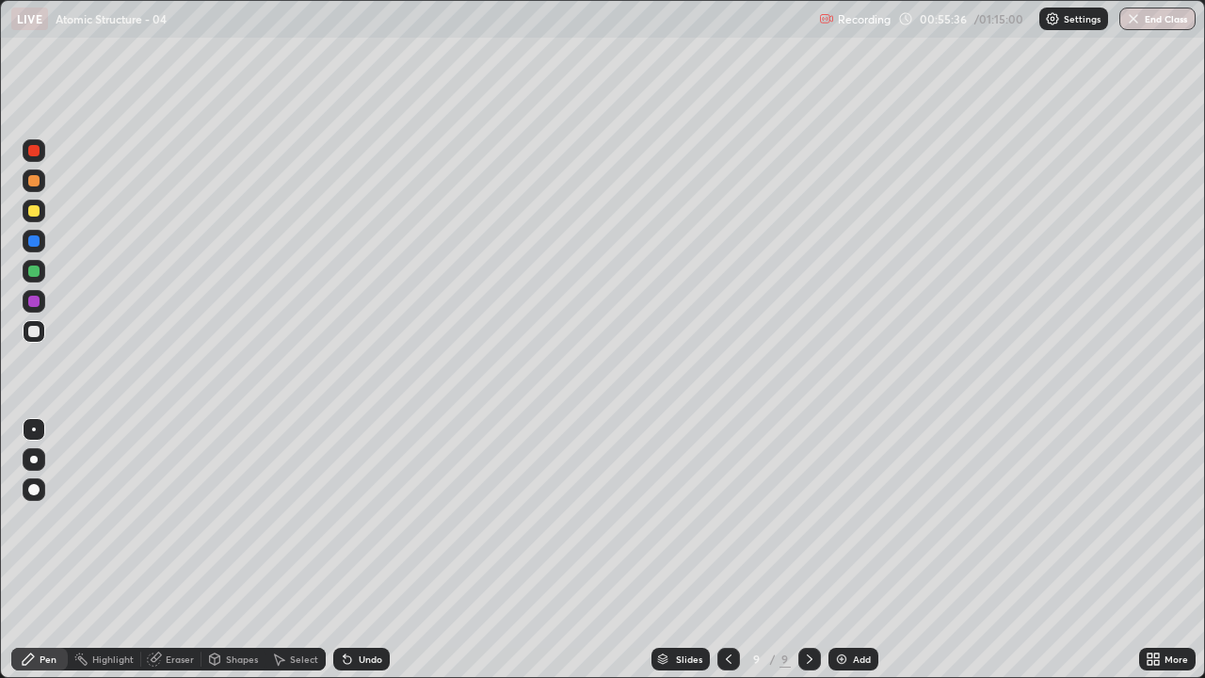
click at [178, 518] on div "Eraser" at bounding box center [180, 658] width 28 height 9
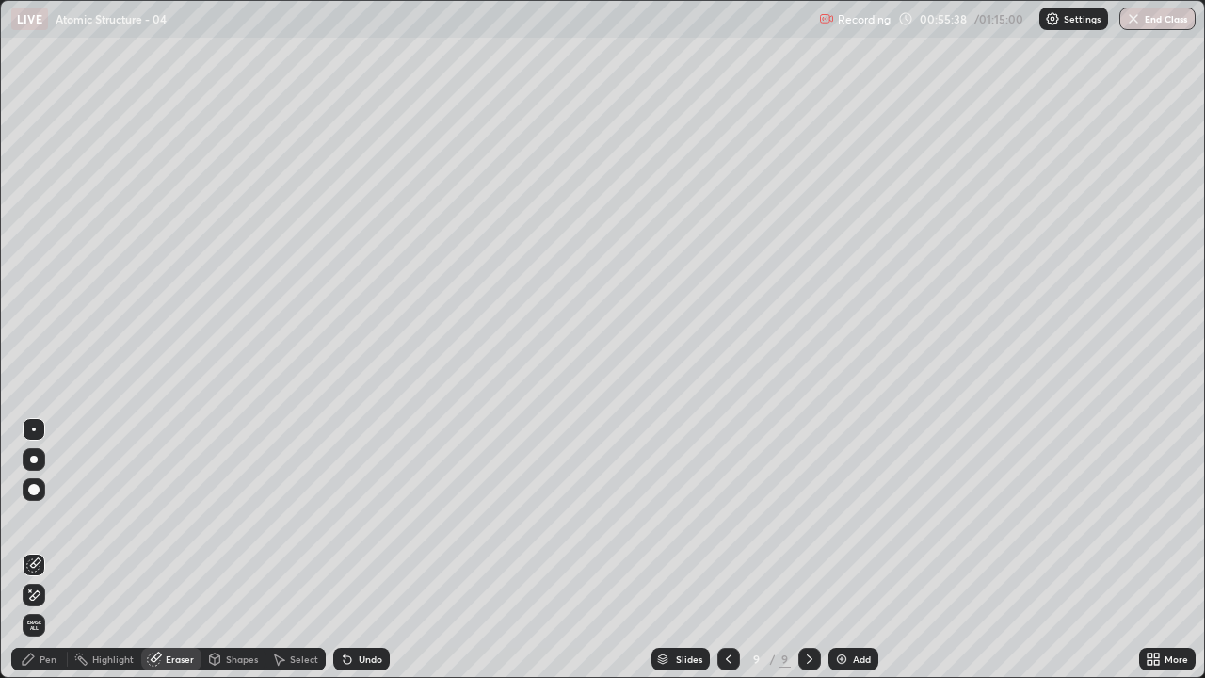
click at [44, 518] on div "Pen" at bounding box center [39, 659] width 56 height 23
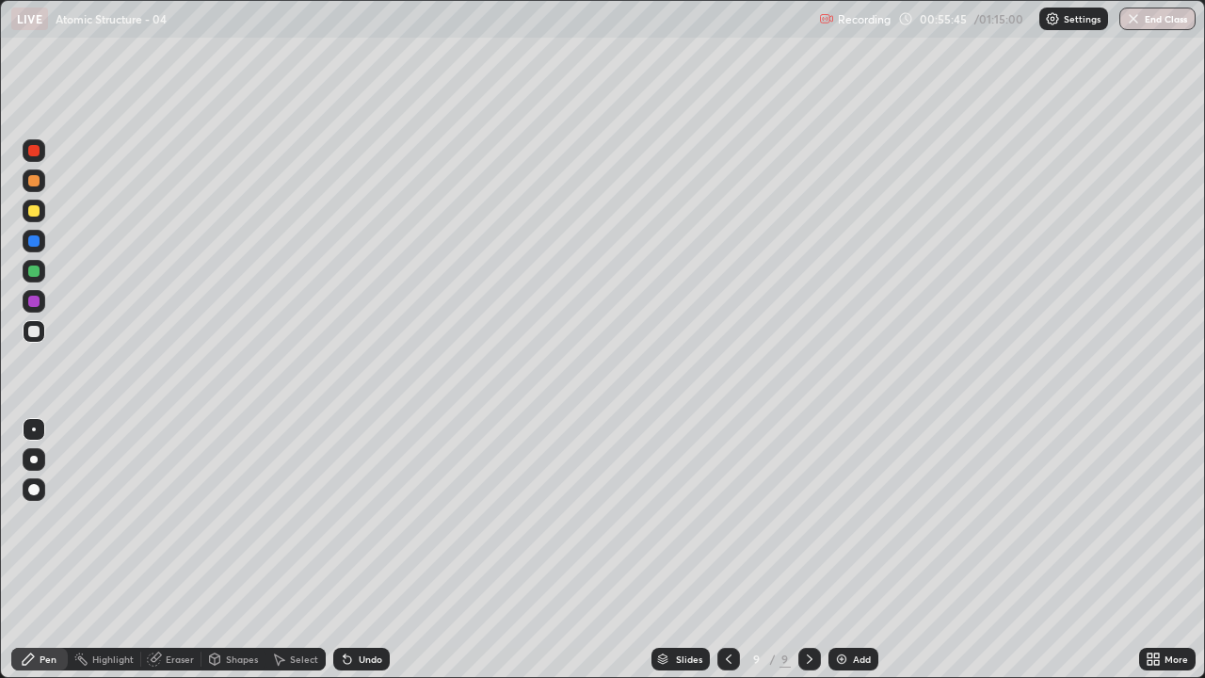
click at [53, 518] on div "Pen" at bounding box center [48, 658] width 17 height 9
click at [180, 518] on div "Eraser" at bounding box center [180, 658] width 28 height 9
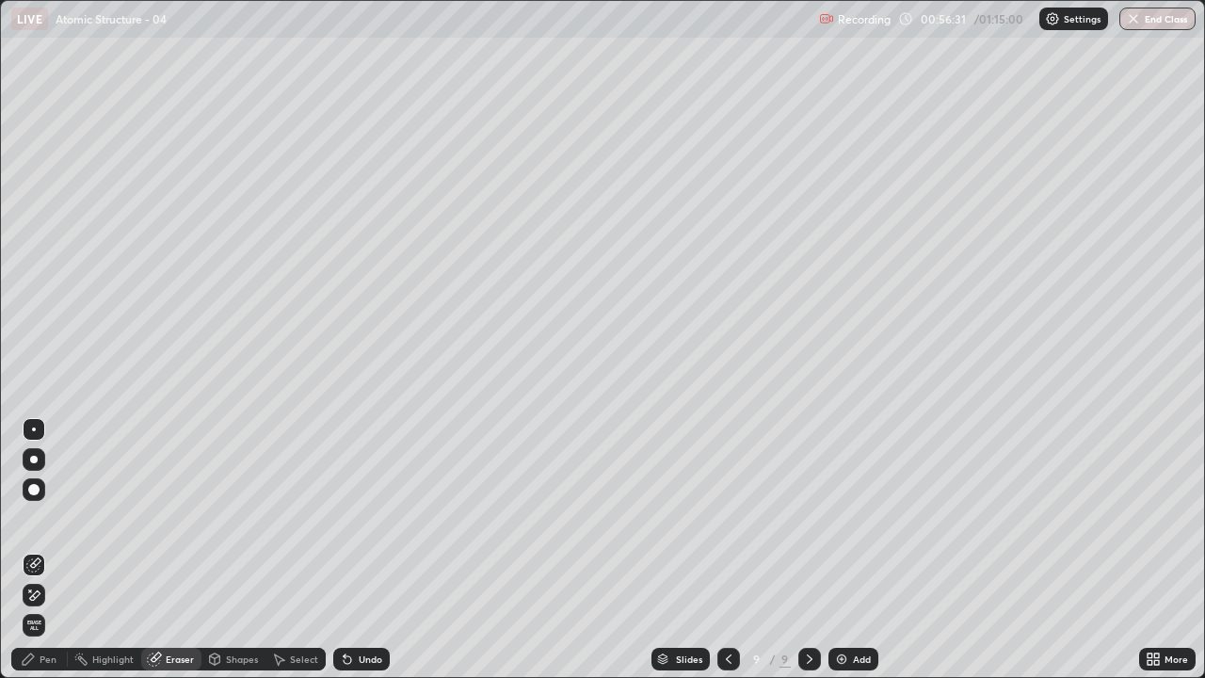
click at [55, 518] on div "Pen" at bounding box center [48, 658] width 17 height 9
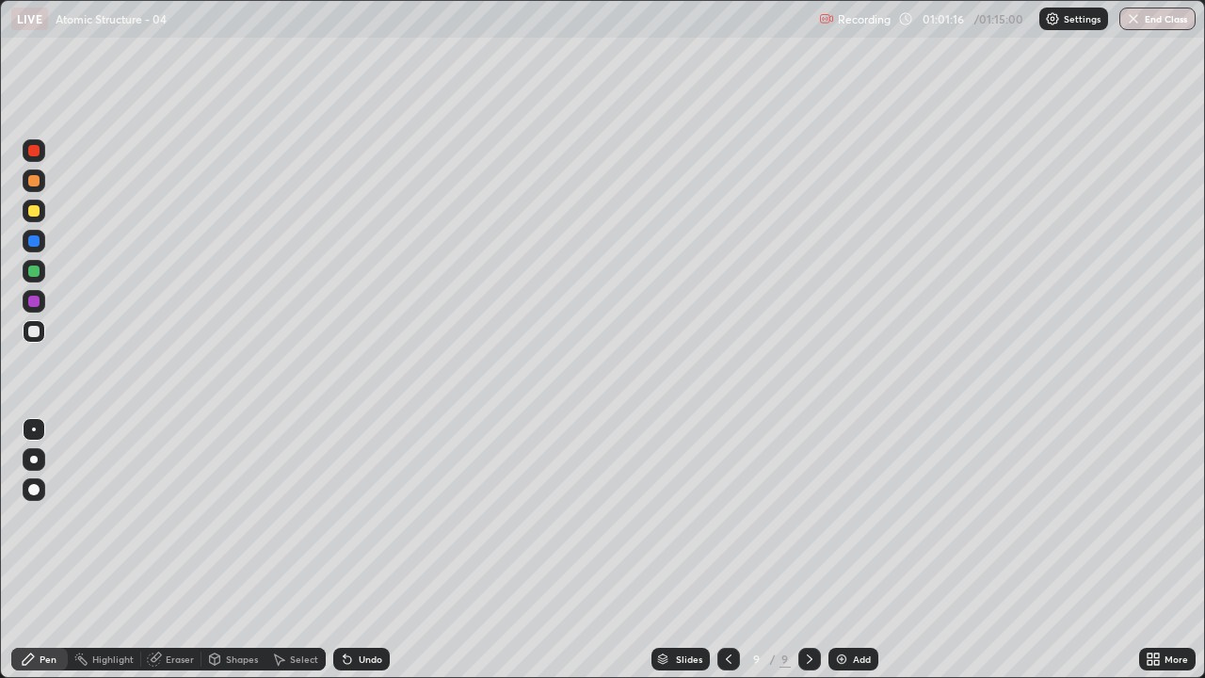
click at [834, 518] on img at bounding box center [841, 659] width 15 height 15
click at [179, 518] on div "Eraser" at bounding box center [180, 658] width 28 height 9
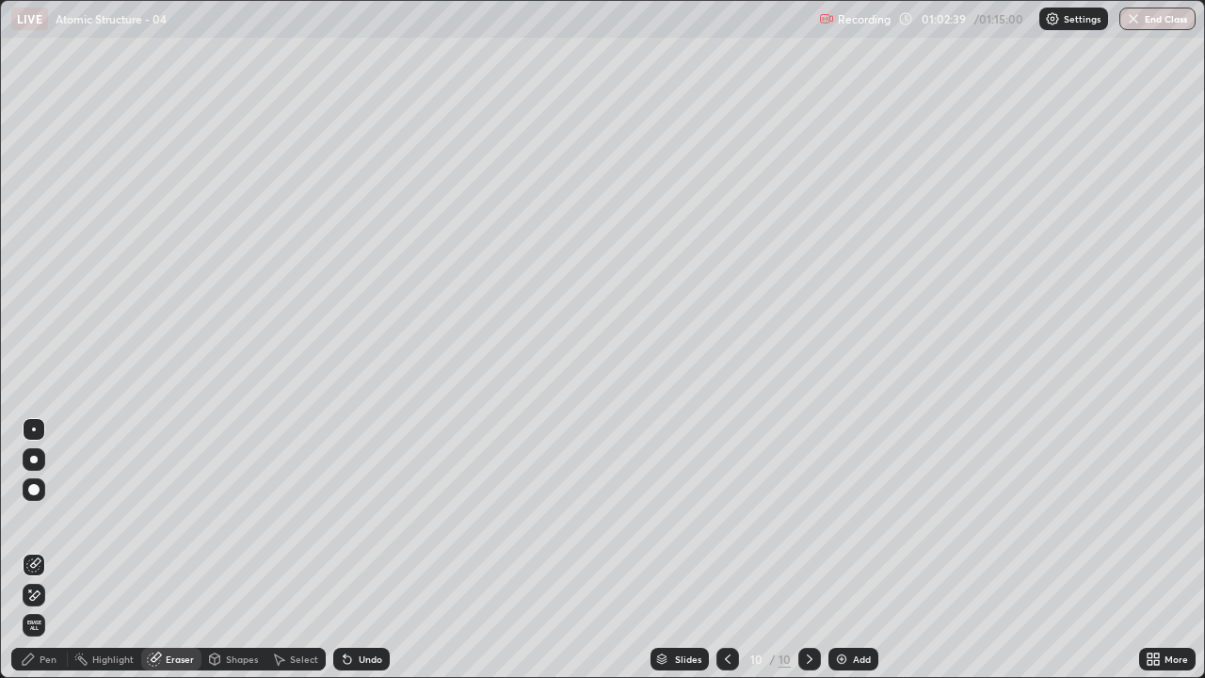
click at [56, 518] on div "Pen" at bounding box center [48, 658] width 17 height 9
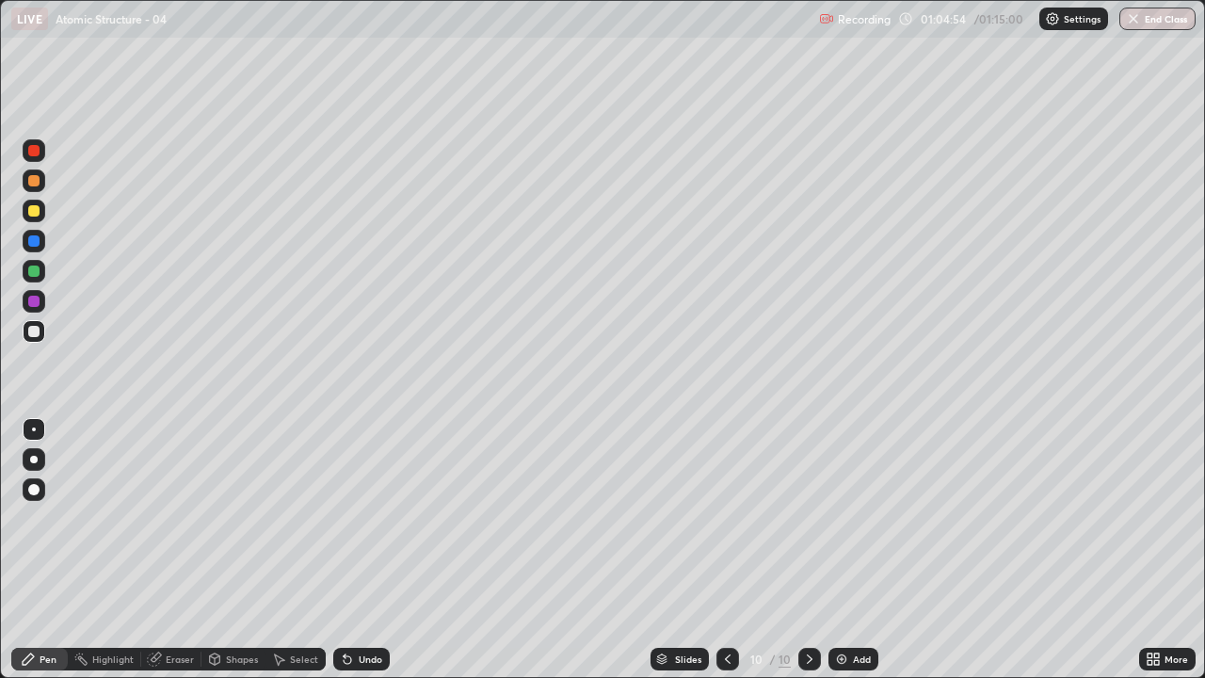
click at [38, 518] on div at bounding box center [34, 527] width 30 height 226
click at [1169, 24] on button "End Class" at bounding box center [1158, 19] width 74 height 23
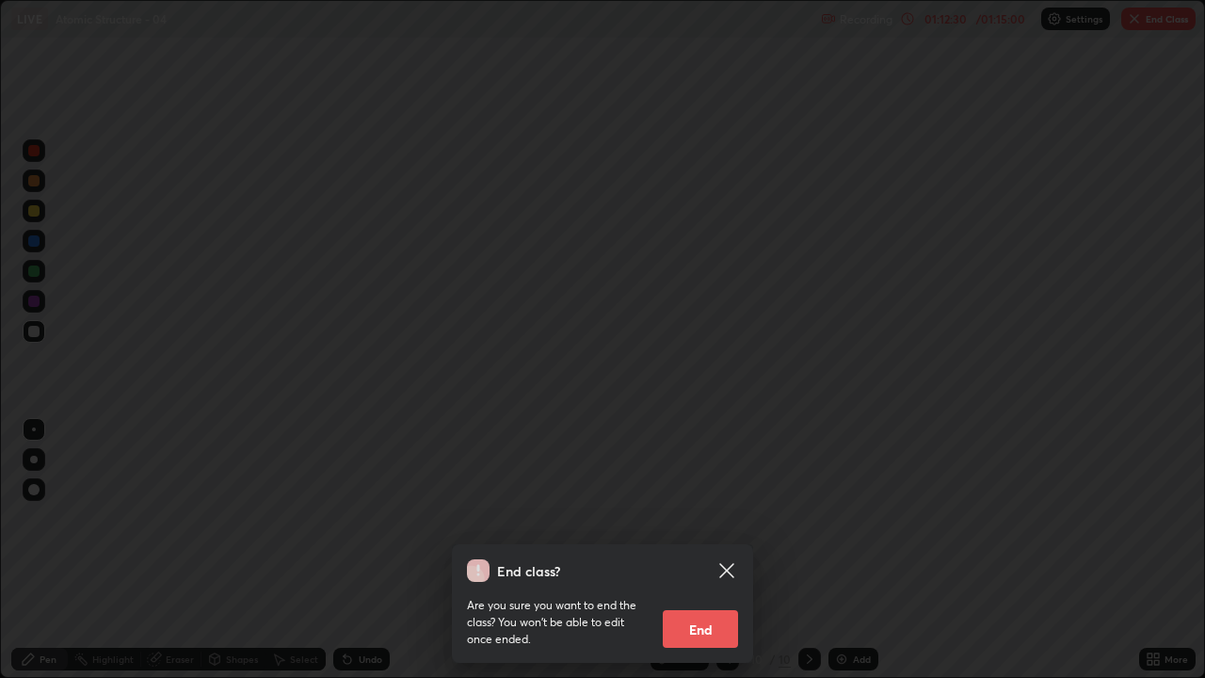
click at [710, 518] on button "End" at bounding box center [700, 629] width 75 height 38
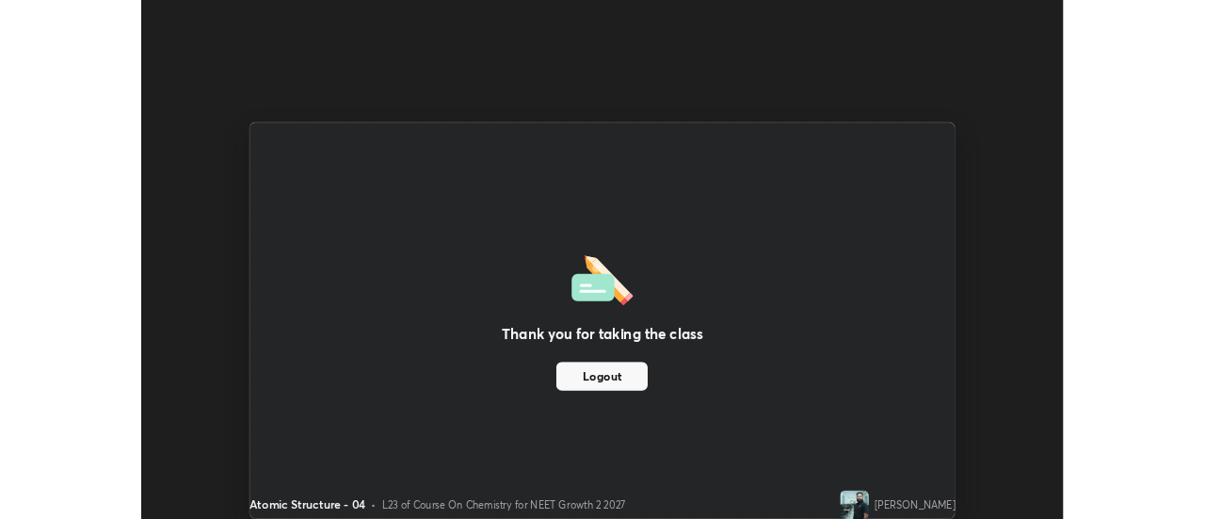
scroll to position [93641, 92954]
